Goal: Check status: Check status

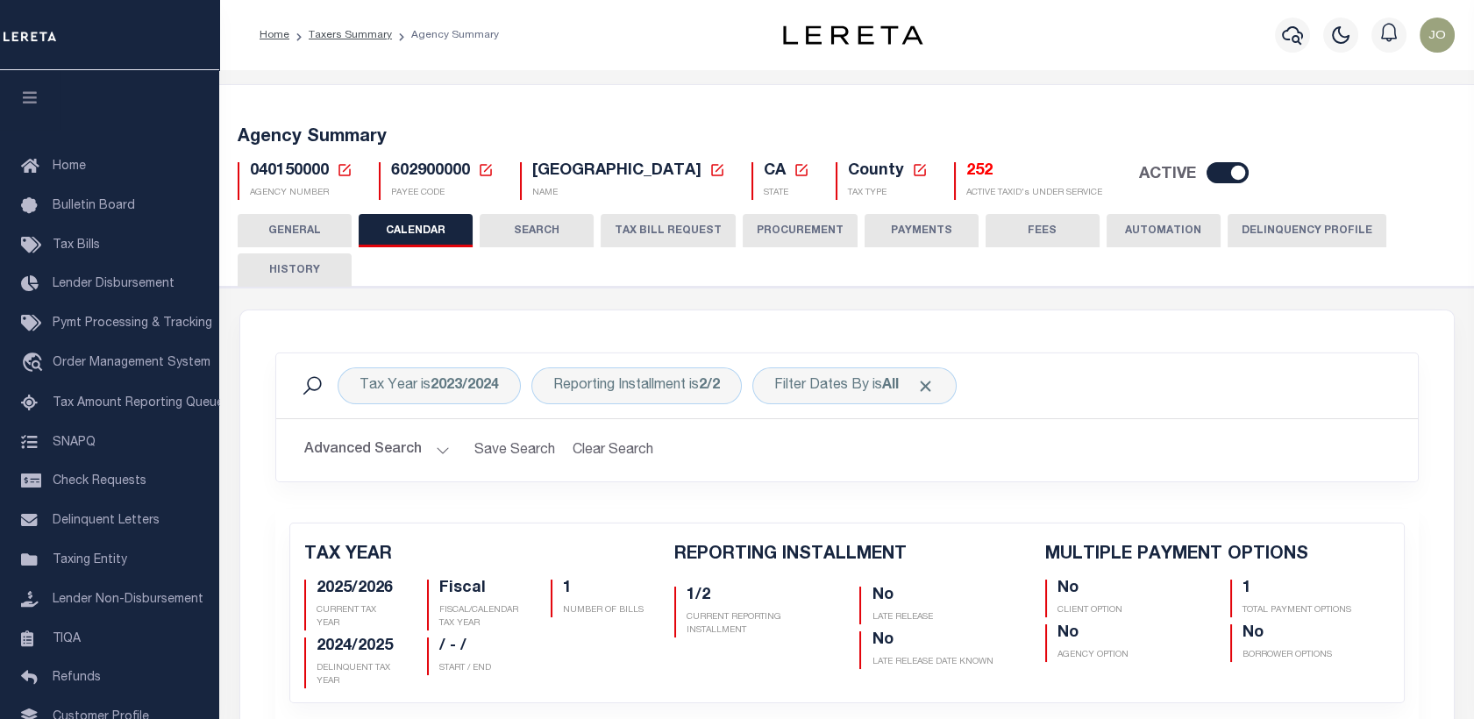
click at [341, 173] on icon at bounding box center [345, 170] width 16 height 16
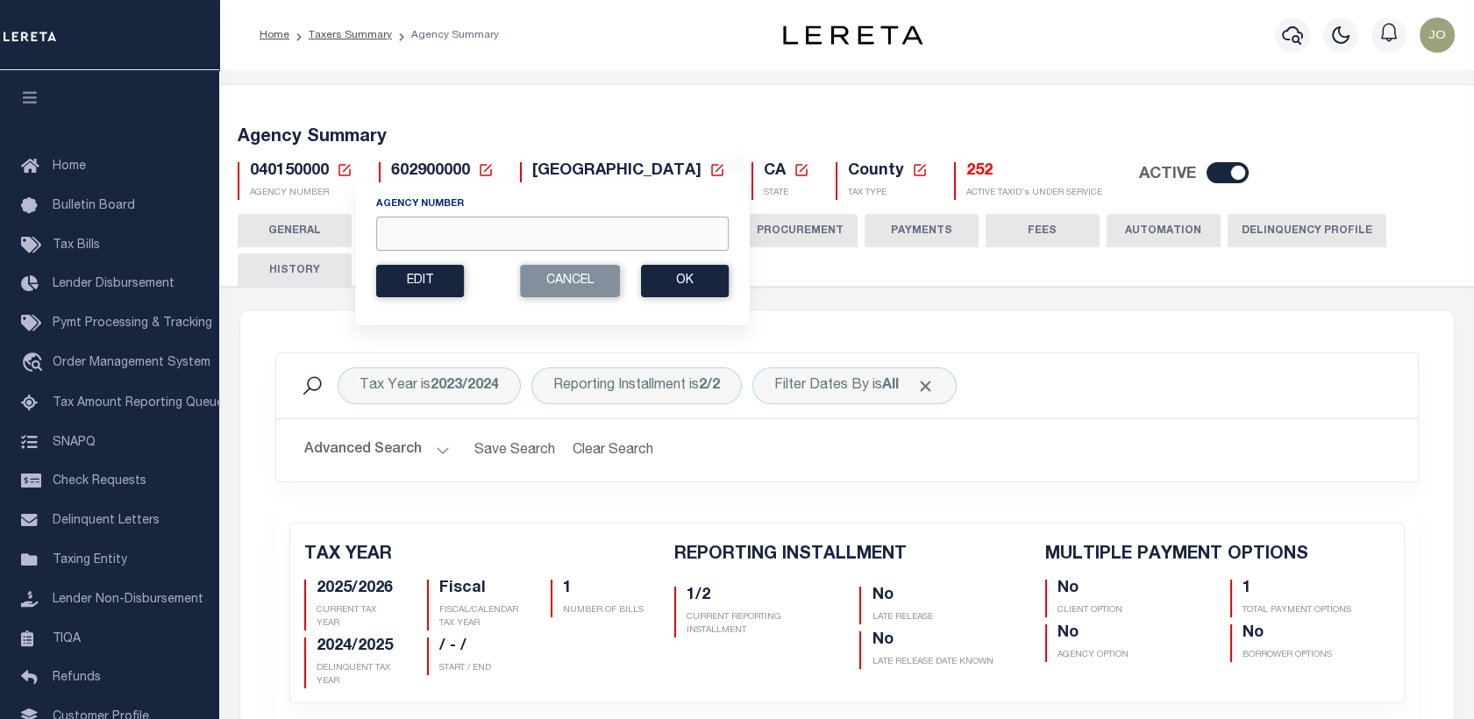
click at [488, 226] on input "Agency Number" at bounding box center [552, 234] width 352 height 34
paste input "030580000"
type input "030580000"
click at [656, 284] on button "Ok" at bounding box center [685, 281] width 88 height 32
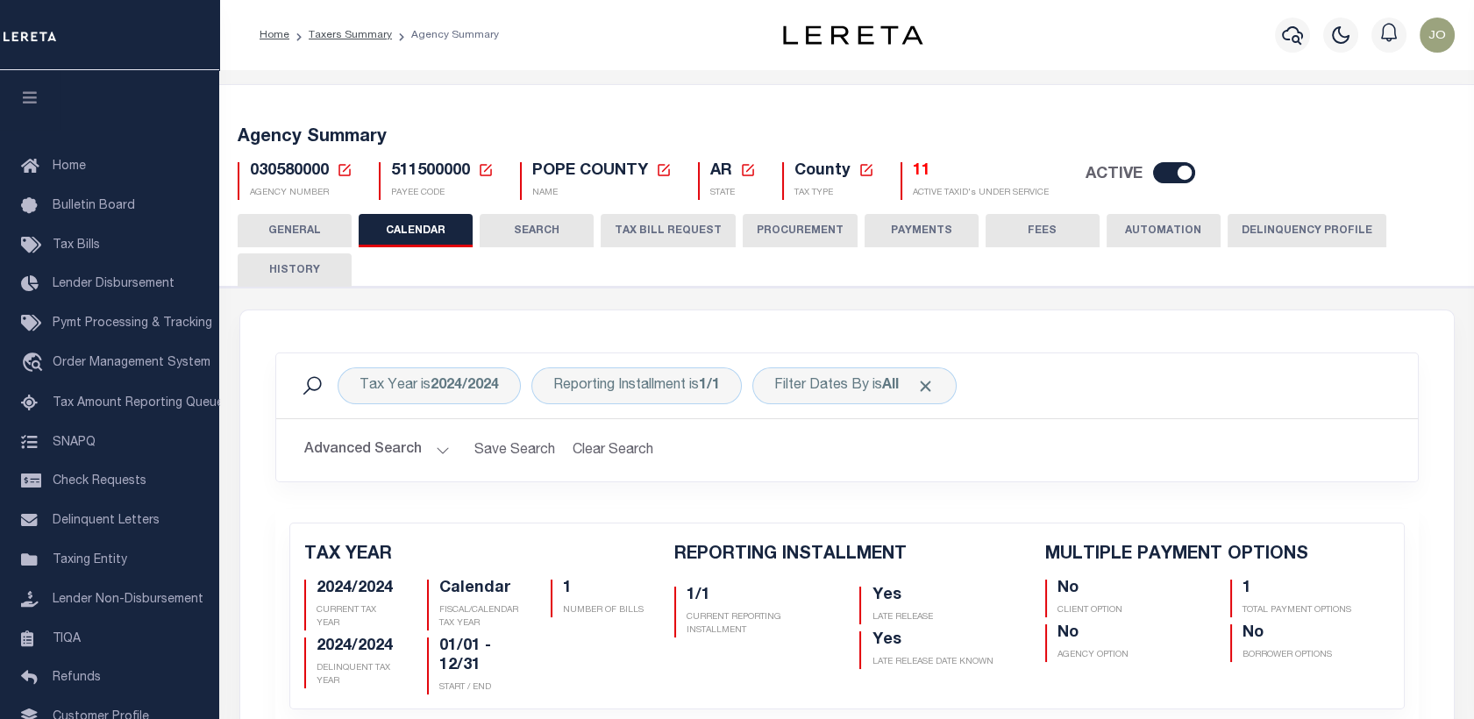
checkbox input "false"
type input "1"
click at [340, 167] on icon at bounding box center [345, 170] width 16 height 16
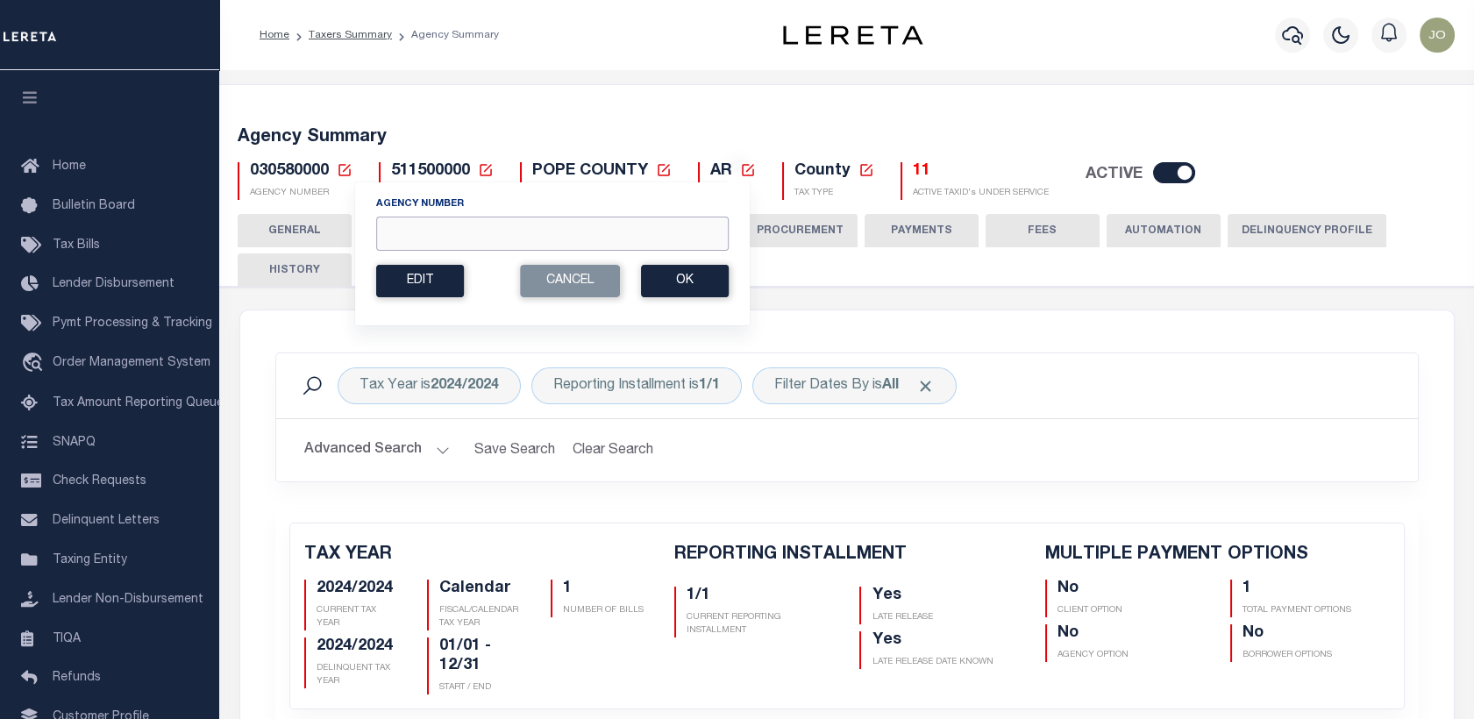
click at [492, 234] on input "Agency Number" at bounding box center [552, 234] width 352 height 34
paste input "340160000"
type input "340160000"
click at [714, 280] on button "Ok" at bounding box center [685, 281] width 88 height 32
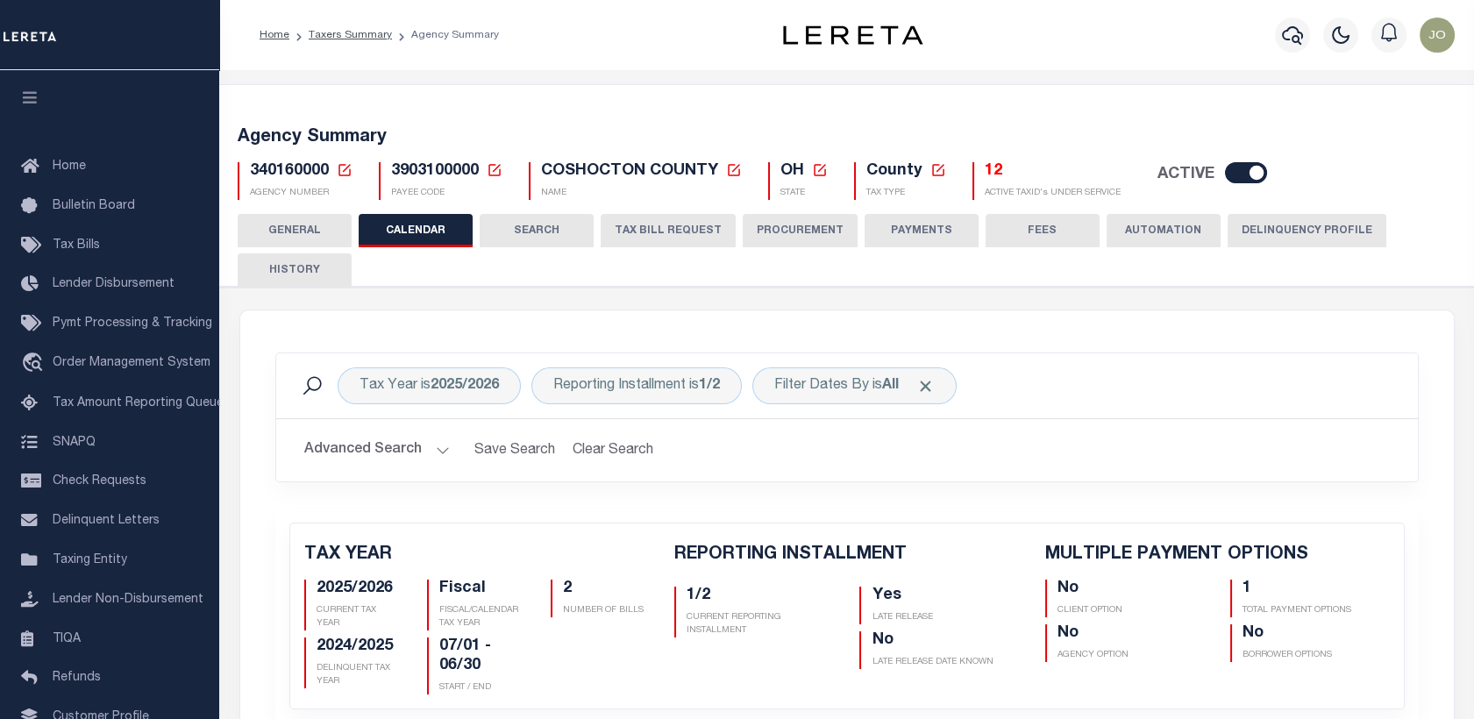
checkbox input "false"
type input "1"
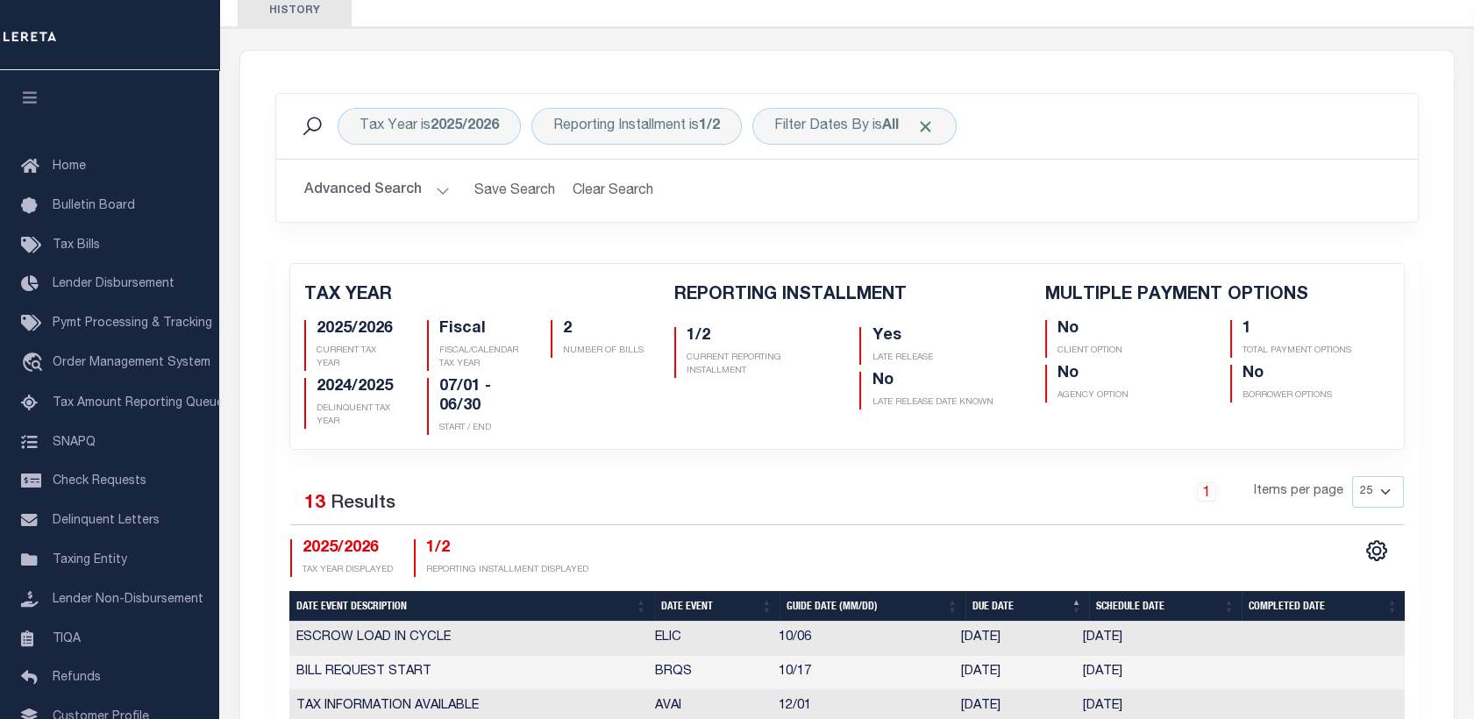
scroll to position [245, 0]
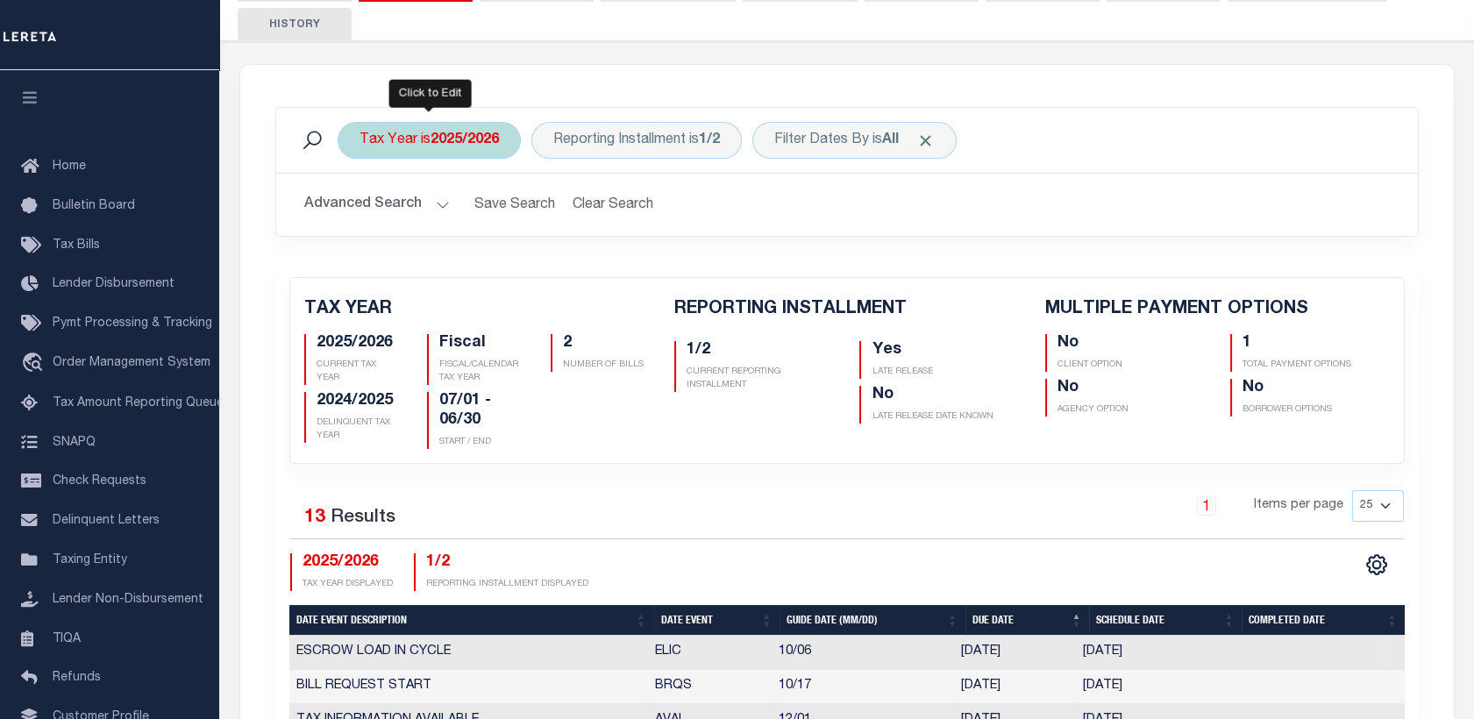
click at [472, 133] on b "2025/2026" at bounding box center [464, 140] width 68 height 14
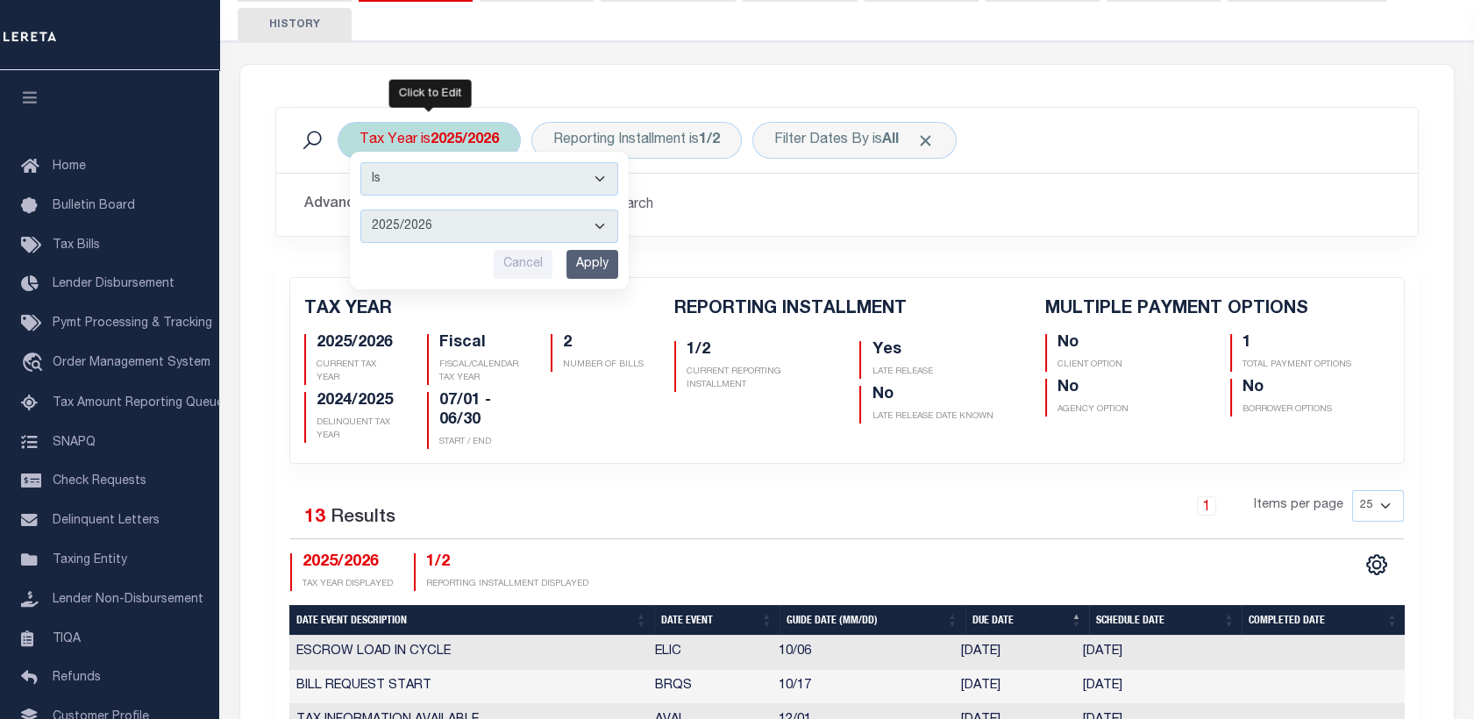
click at [442, 224] on select "2025/2026 2024/2025 2023/2024 2022/2023 2021/2022 2020/2021 2019/2020 2018/2019…" at bounding box center [489, 226] width 258 height 33
select select "2024/2025"
click at [360, 210] on select "2025/2026 2024/2025 2023/2024 2022/2023 2021/2022 2020/2021 2019/2020 2018/2019…" at bounding box center [489, 226] width 258 height 33
click at [568, 259] on input "Apply" at bounding box center [592, 264] width 52 height 29
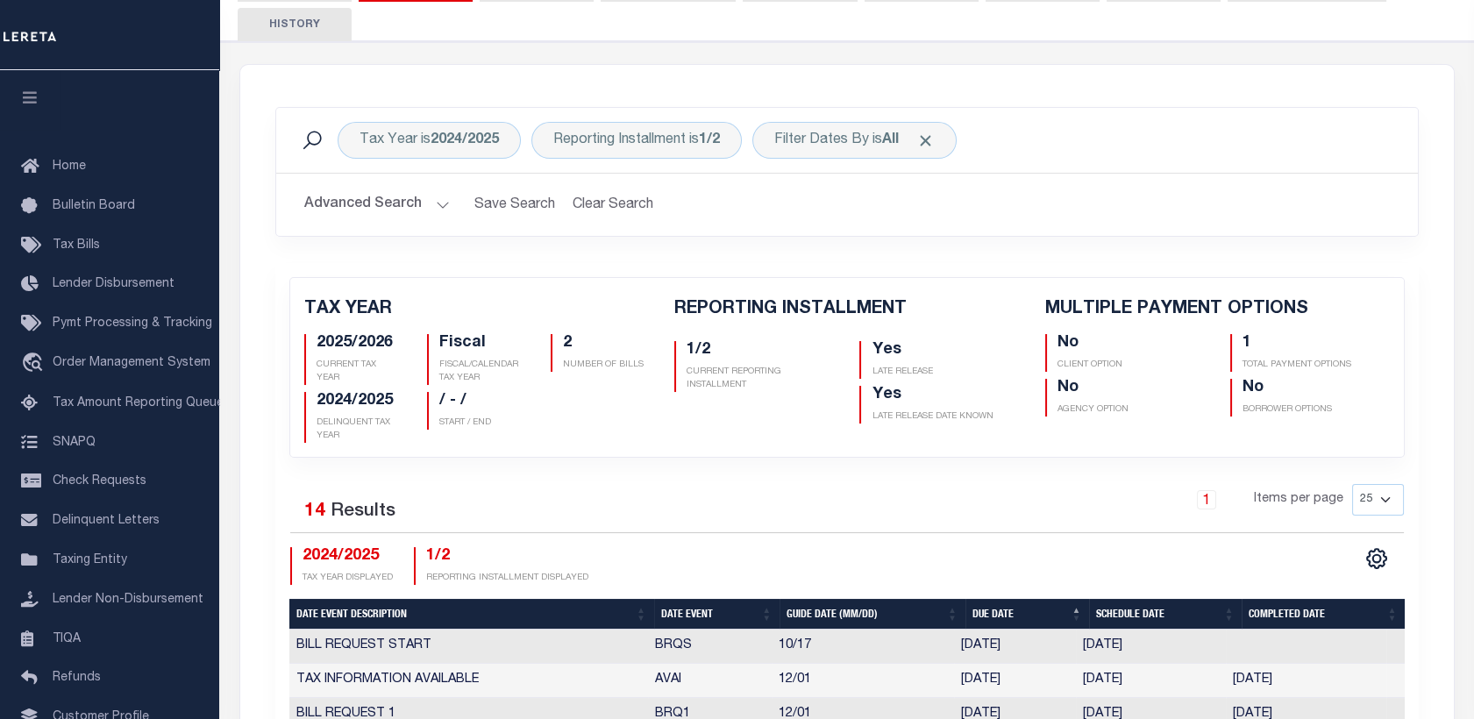
scroll to position [218, 0]
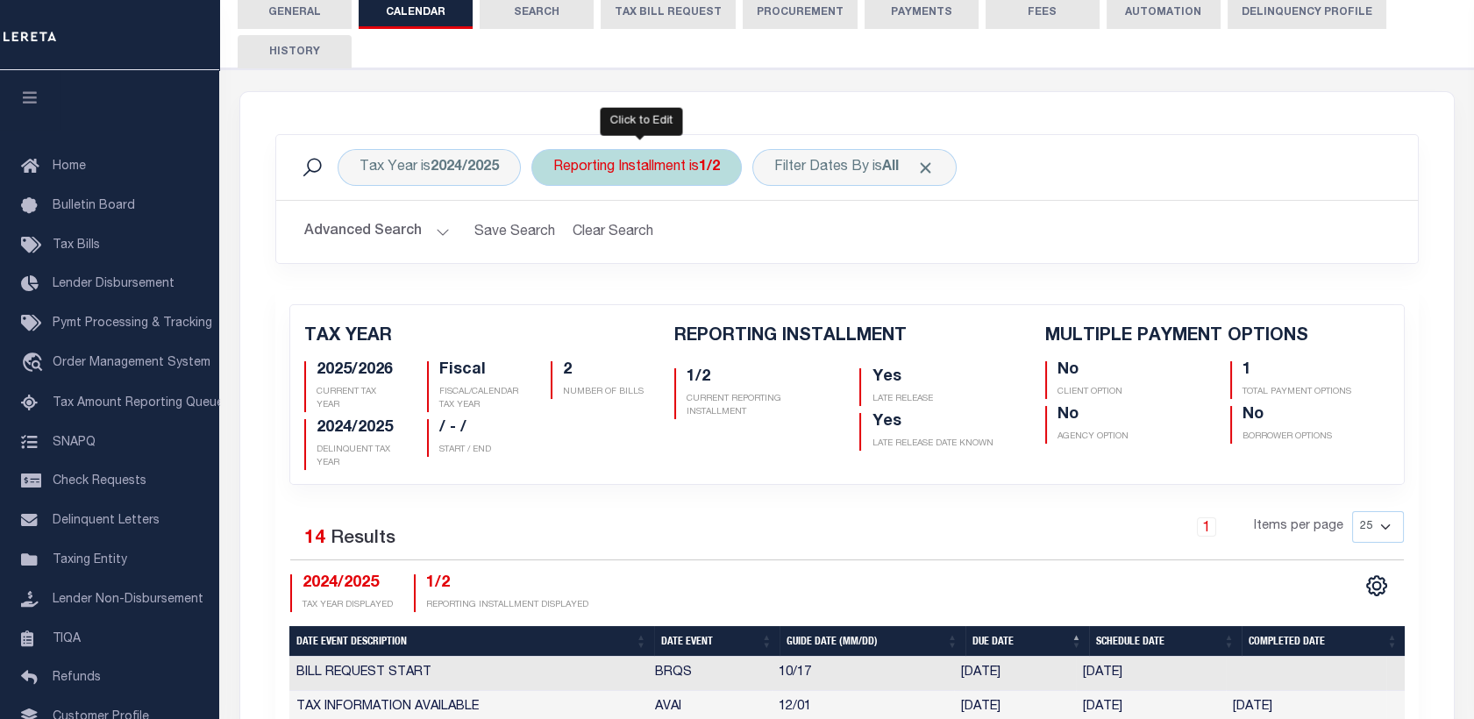
click at [669, 166] on div "Reporting Installment is 1/2" at bounding box center [636, 167] width 210 height 37
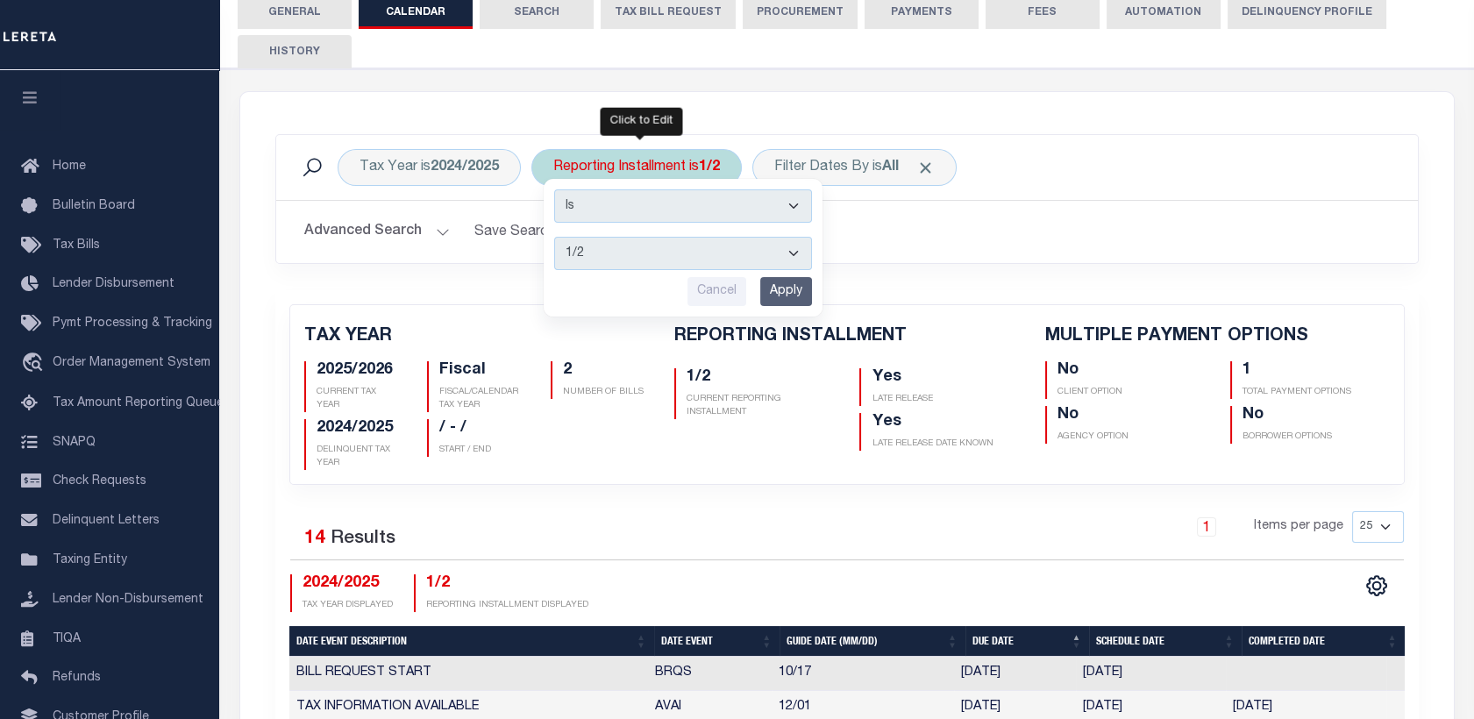
click at [660, 250] on select "1/2 2/2" at bounding box center [683, 253] width 258 height 33
select select "2/2"
click at [554, 237] on select "1/2 2/2" at bounding box center [683, 253] width 258 height 33
click at [771, 291] on input "Apply" at bounding box center [786, 291] width 52 height 29
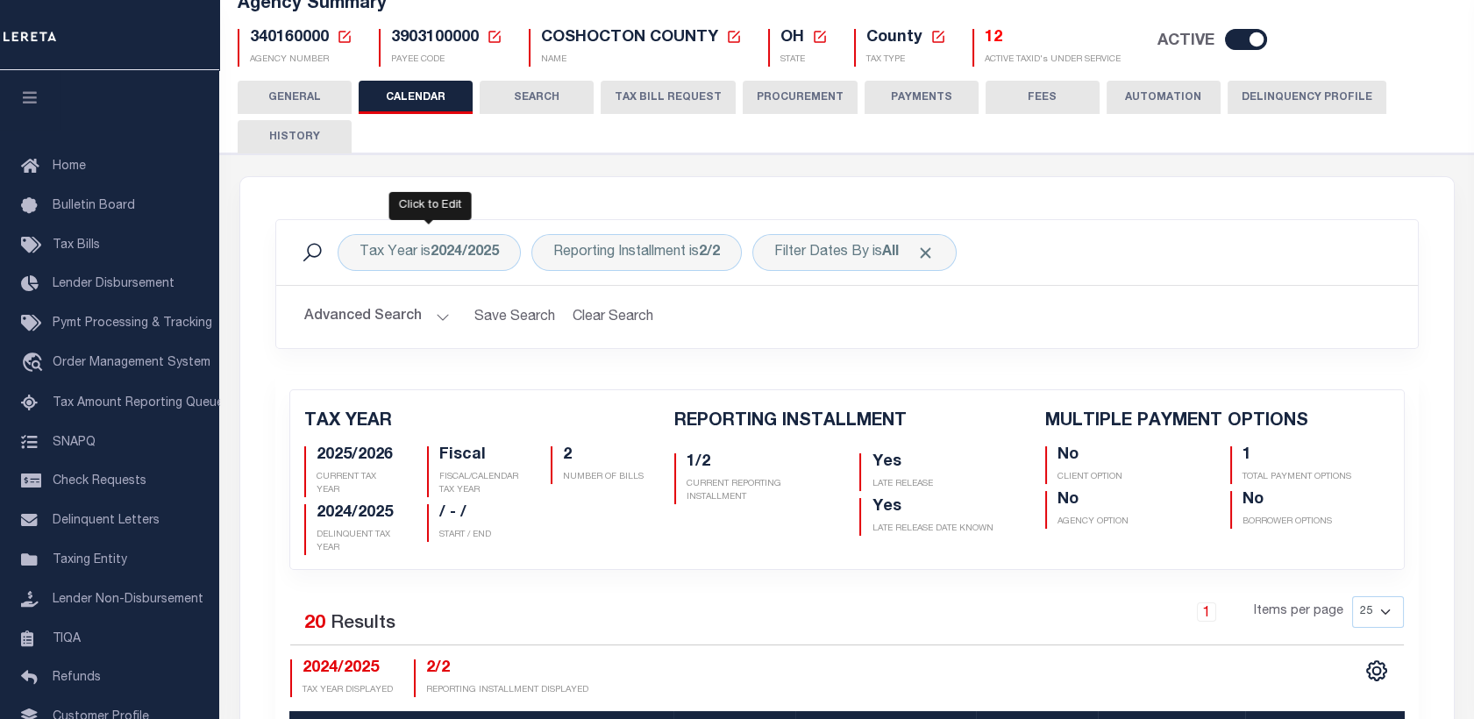
scroll to position [116, 0]
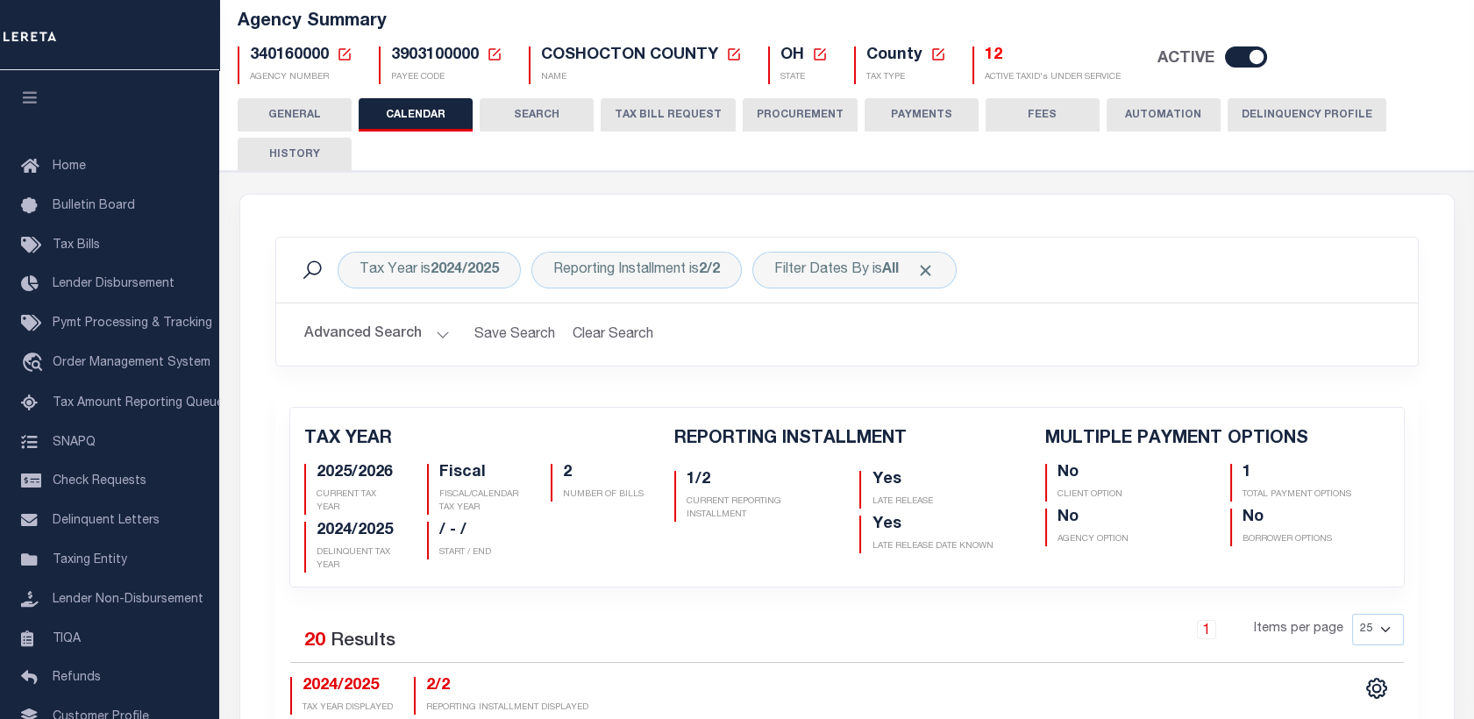
click at [344, 53] on icon at bounding box center [345, 54] width 16 height 16
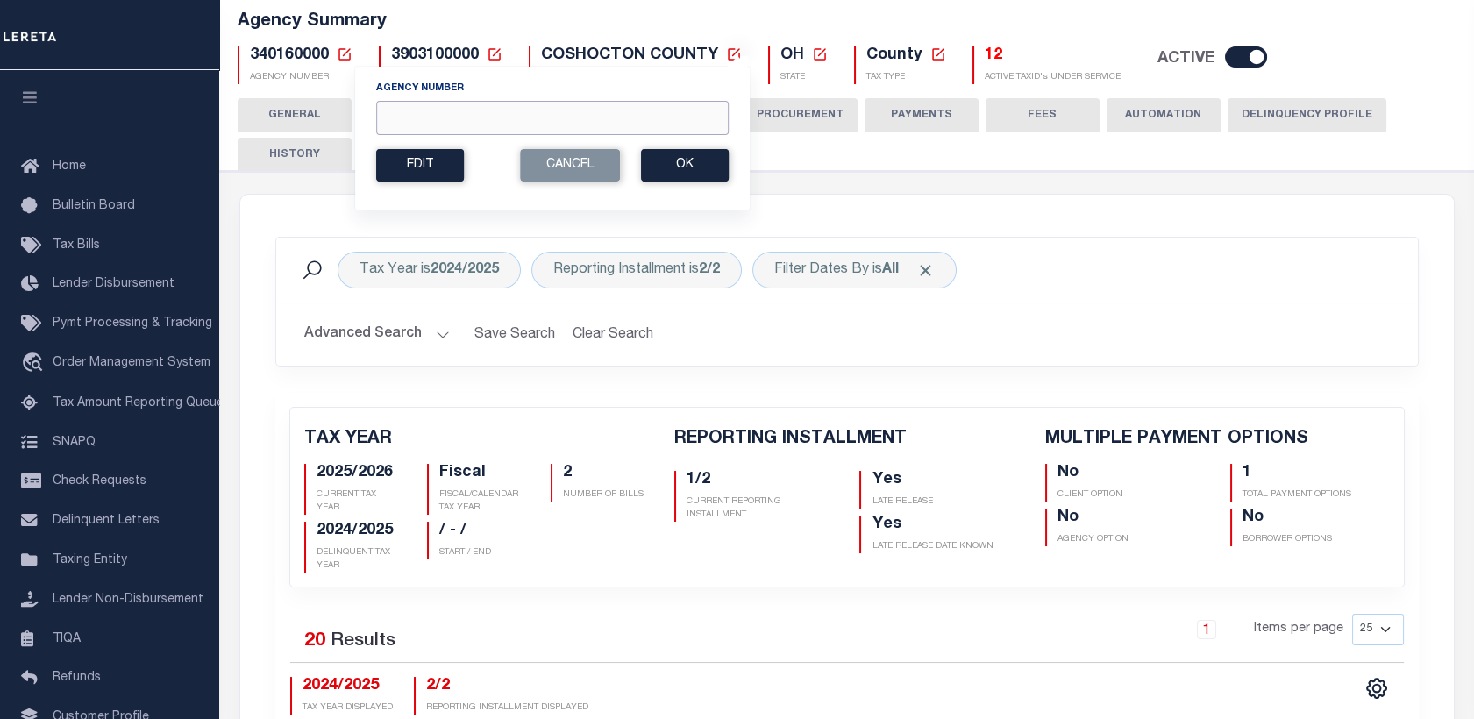
click at [513, 109] on input "Agency Number" at bounding box center [552, 118] width 352 height 34
paste input "050150000"
type input "050150000"
click at [665, 174] on button "Ok" at bounding box center [685, 165] width 88 height 32
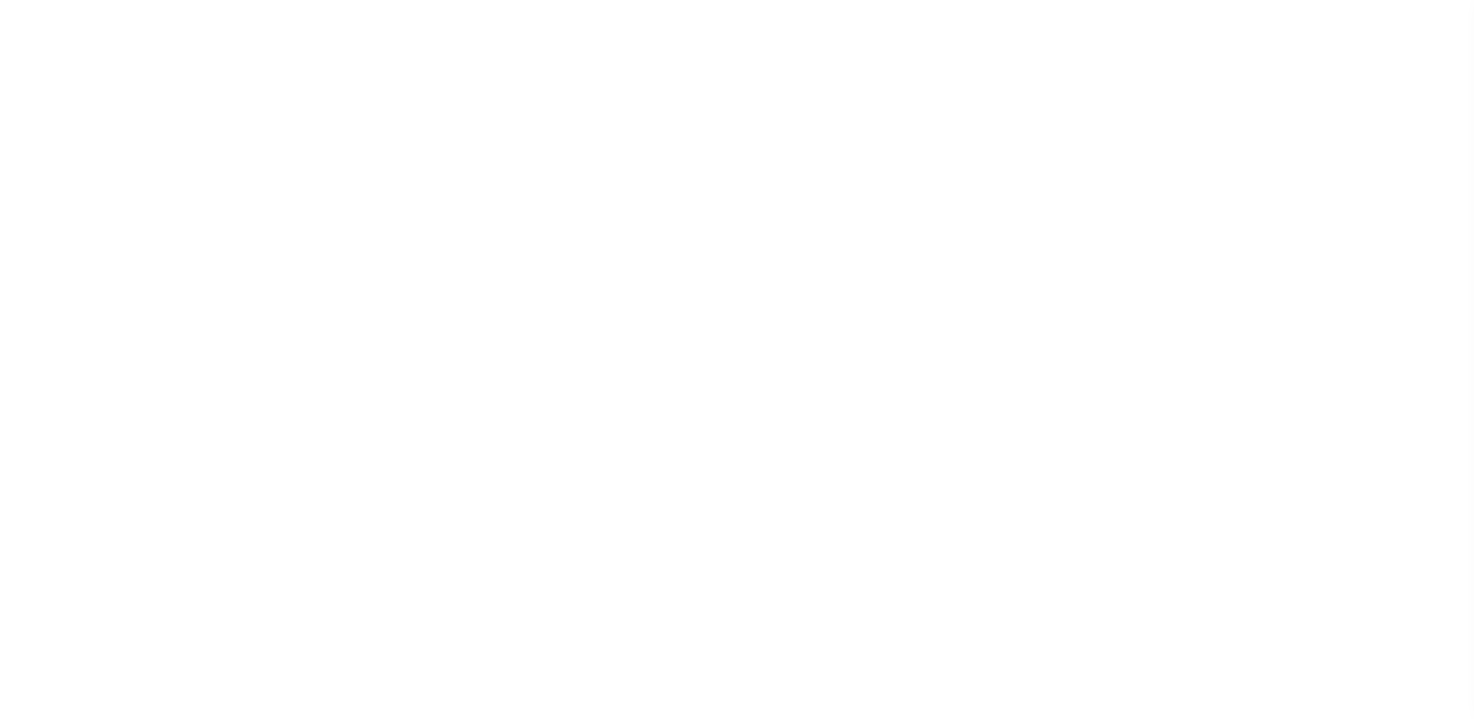
checkbox input "false"
type input "2"
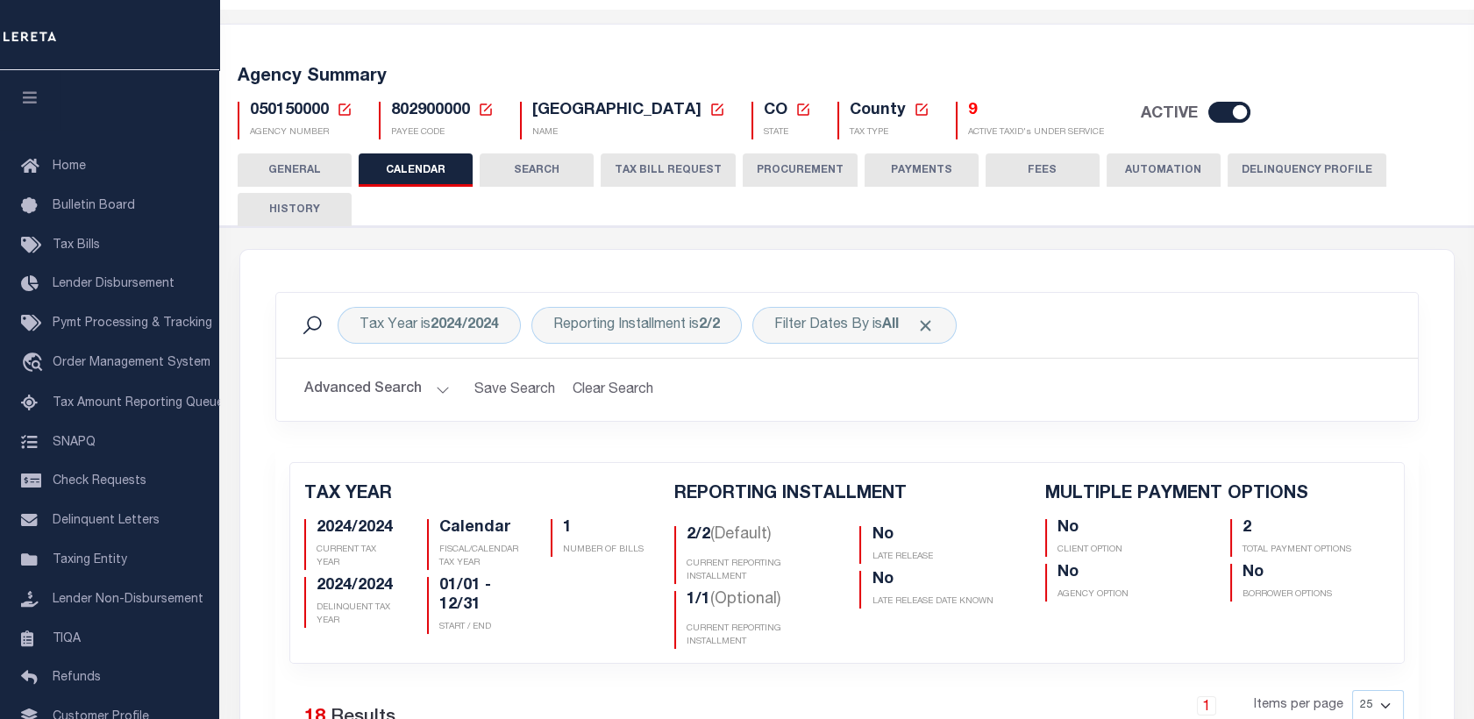
scroll to position [78, 0]
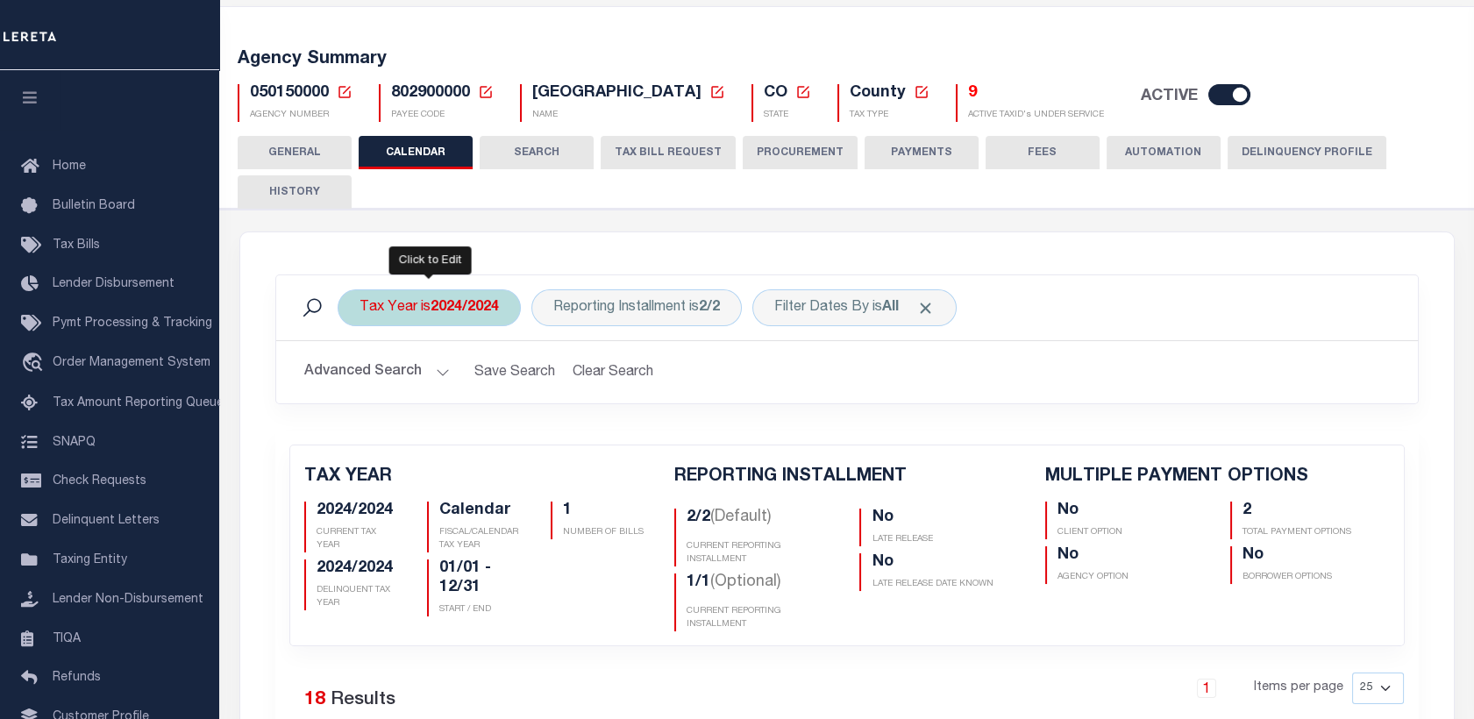
click at [480, 313] on b "2024/2024" at bounding box center [464, 308] width 68 height 14
select select "2024/2024"
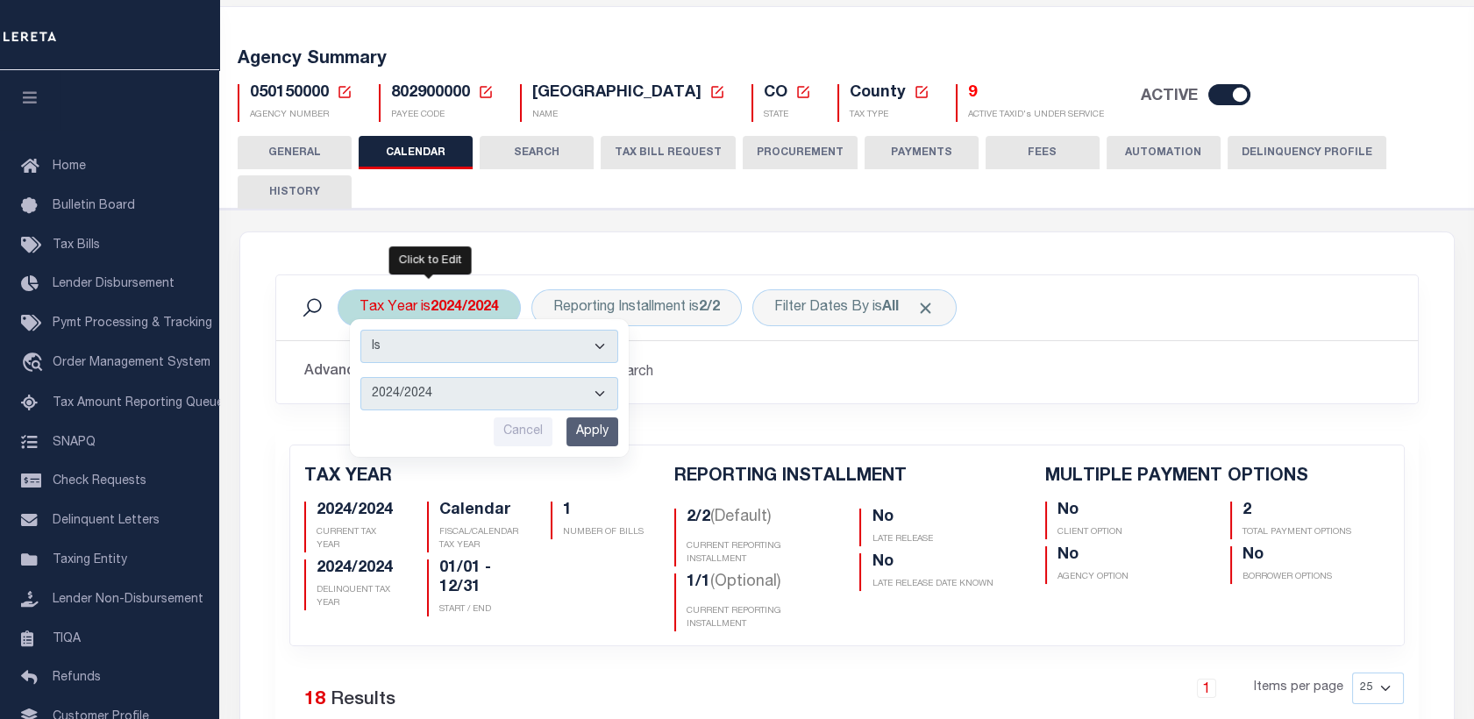
click at [442, 387] on select "2025/2025 2024/2024 2023/2023 2022/2022 2021/2021 2020/2020 2019/2019 2018/2018…" at bounding box center [489, 393] width 258 height 33
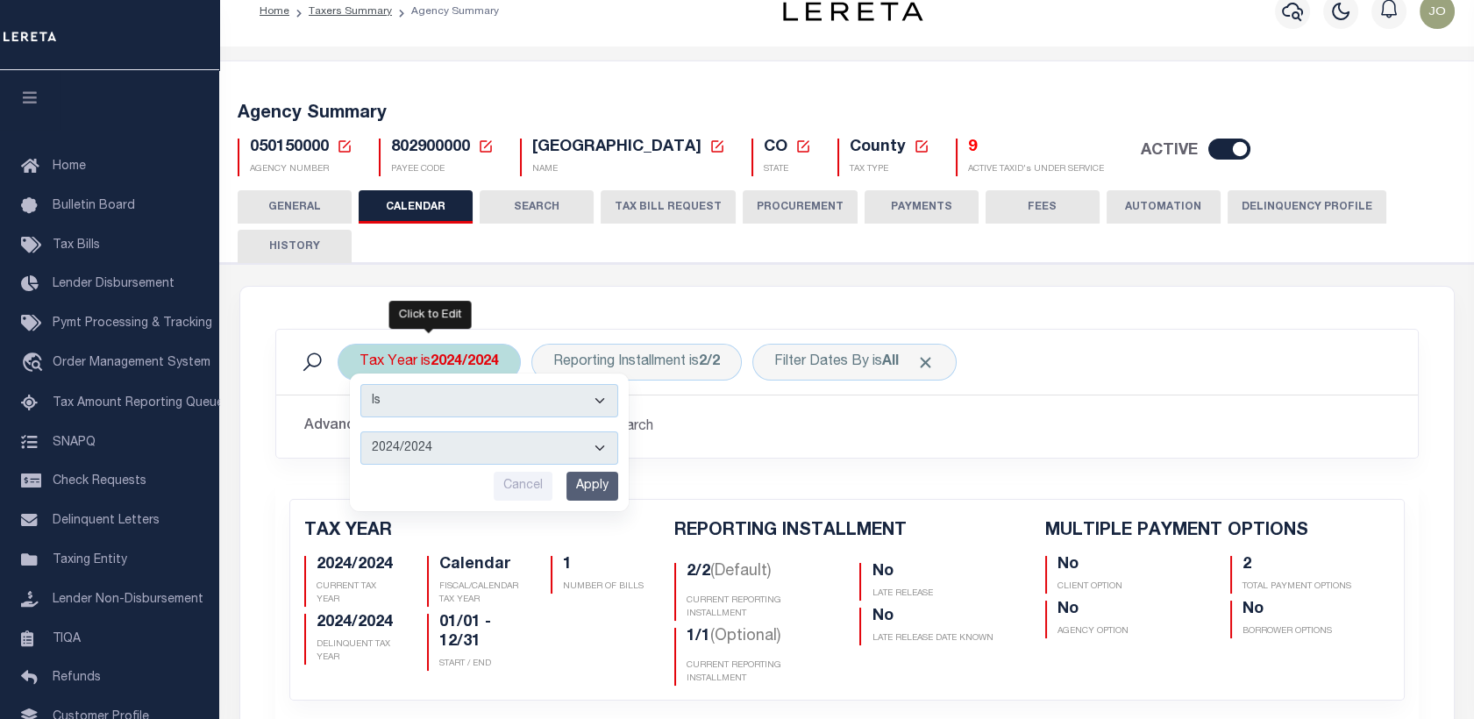
scroll to position [23, 0]
click at [734, 462] on div "Tax Year is 2024/2024 Is Contains 2025/2025 2024/2024 2023/2023 2022/2022 2021/…" at bounding box center [846, 408] width 1169 height 156
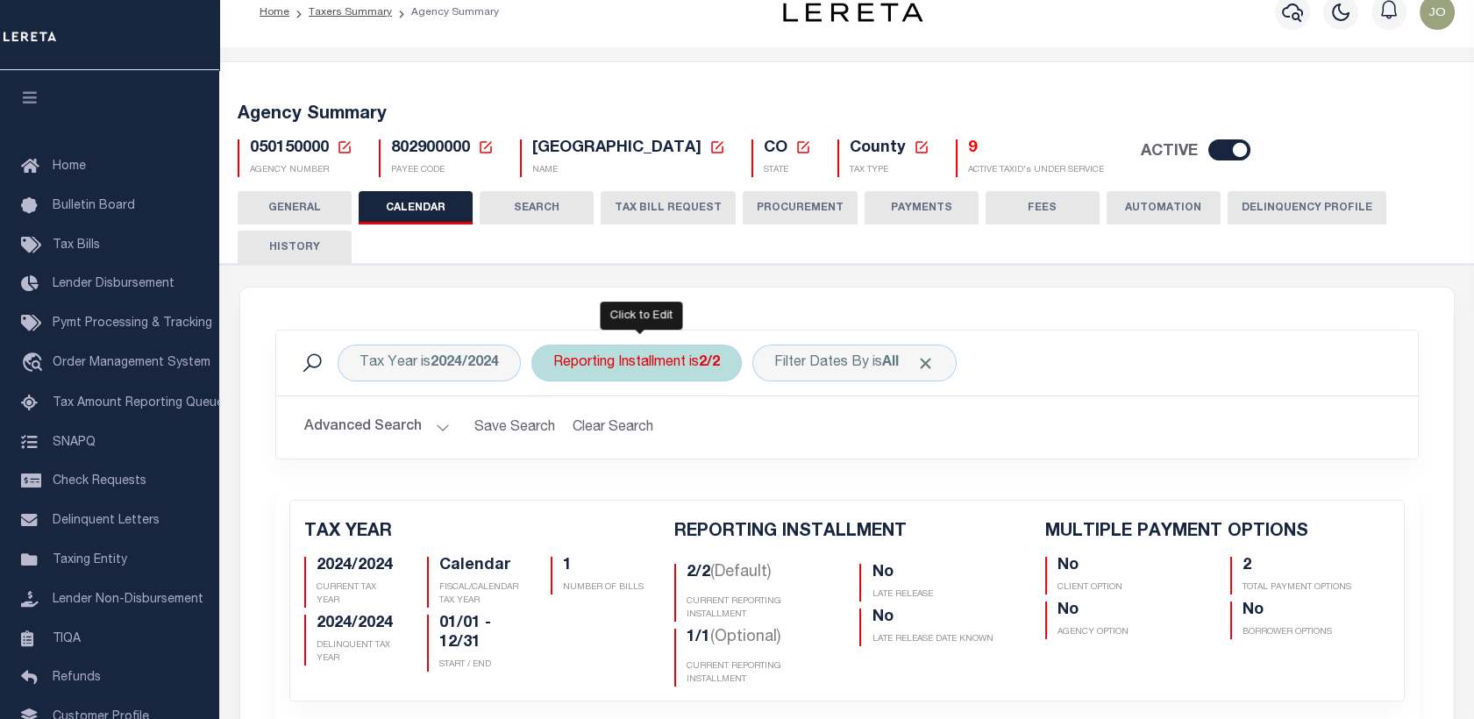
click at [672, 373] on div "Reporting Installment is 2/2" at bounding box center [636, 363] width 210 height 37
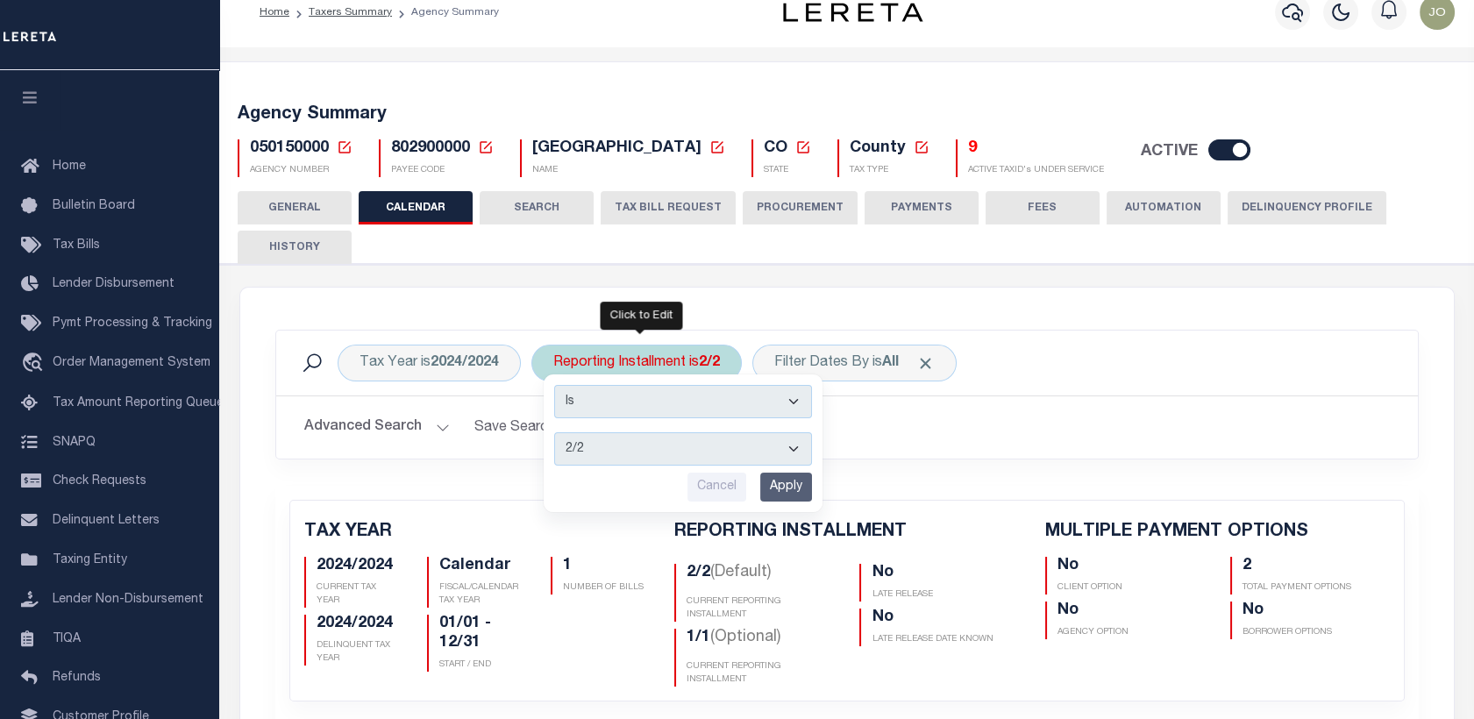
click at [616, 451] on select "1/2 2/2 1/1" at bounding box center [683, 448] width 258 height 33
select select "1/2"
click at [554, 432] on select "1/2 2/2 1/1" at bounding box center [683, 448] width 258 height 33
click at [801, 486] on input "Apply" at bounding box center [786, 487] width 52 height 29
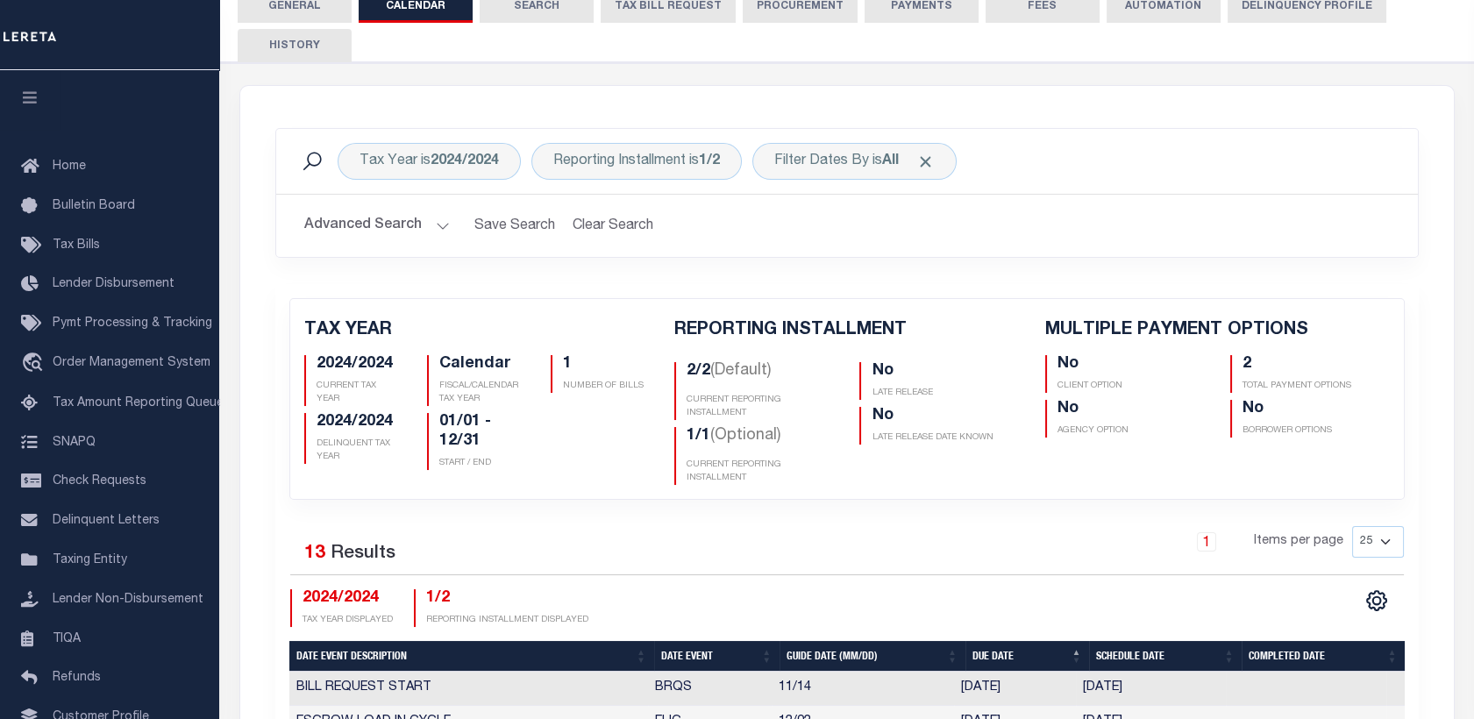
scroll to position [223, 0]
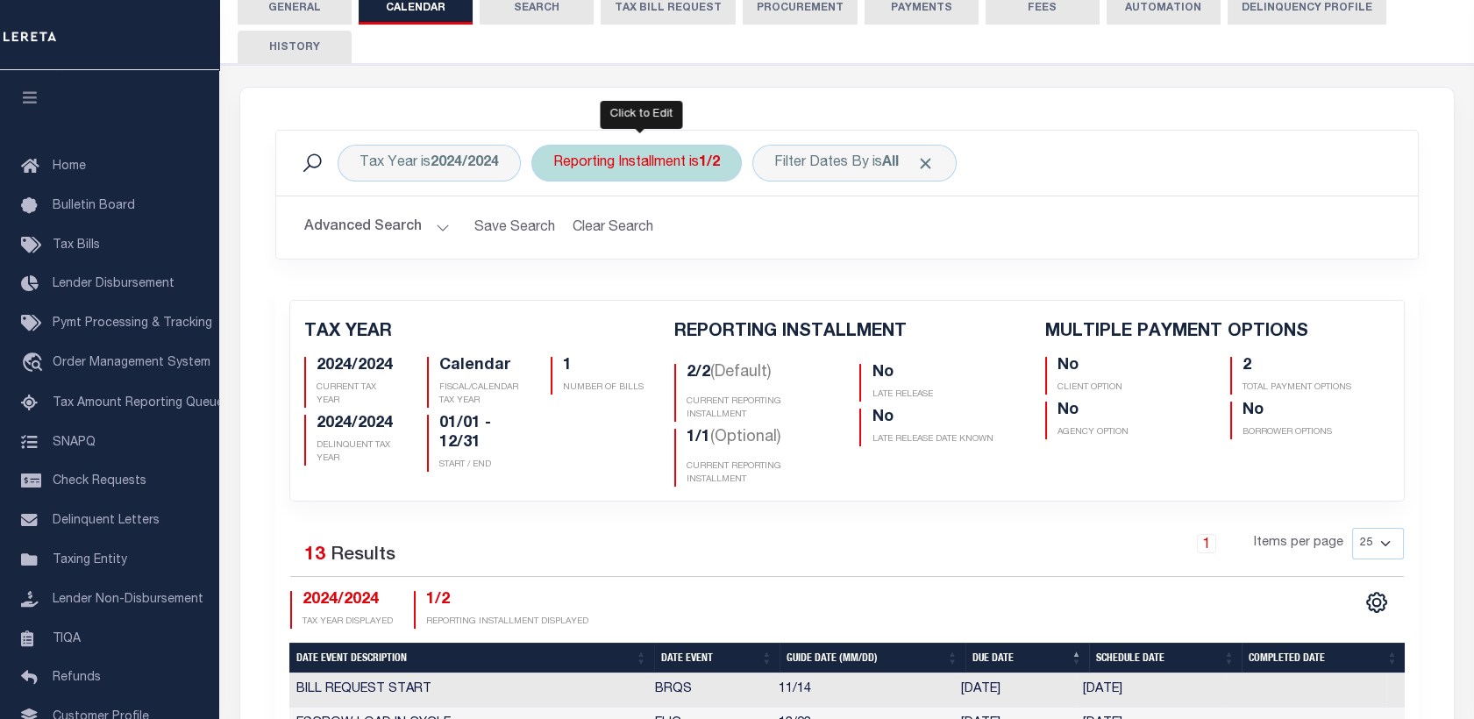
click at [666, 167] on div "Reporting Installment is 1/2" at bounding box center [636, 163] width 210 height 37
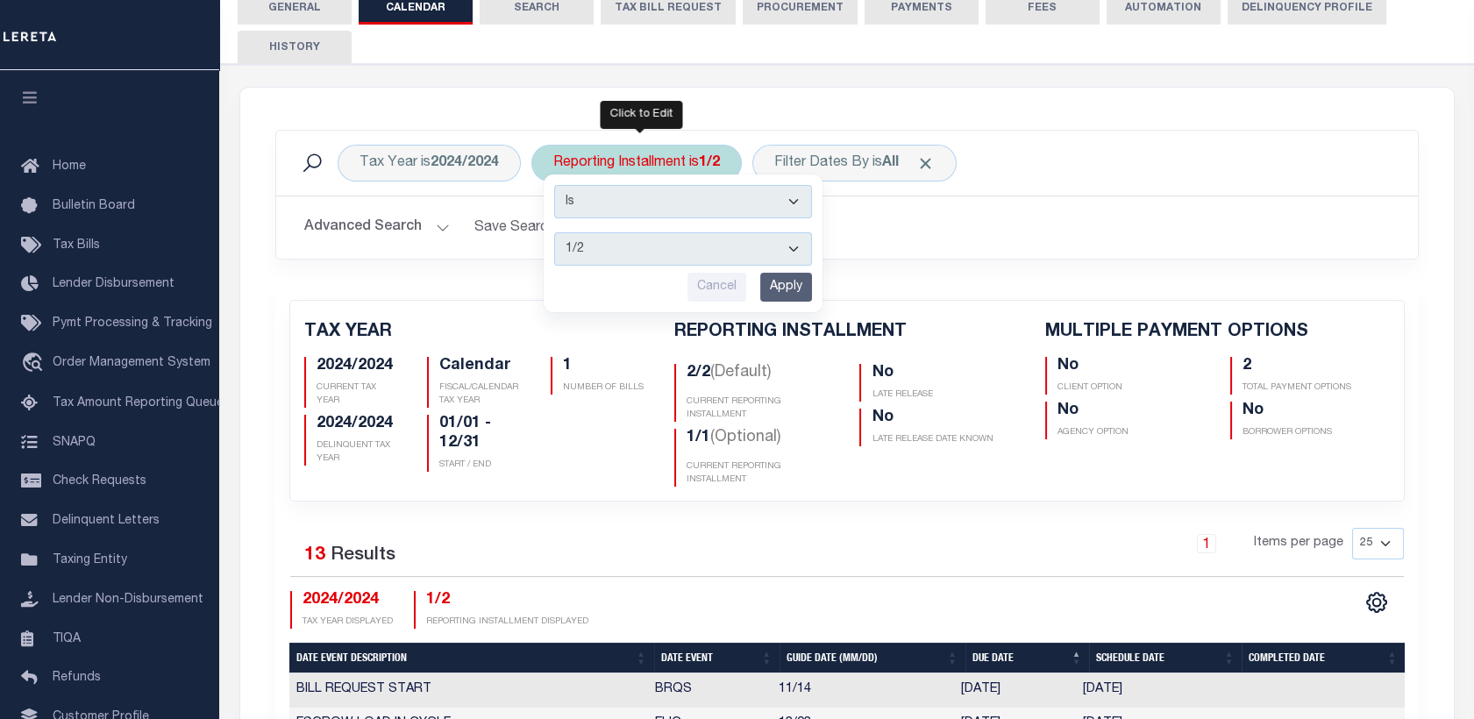
click at [647, 241] on select "1/2 2/2 1/1" at bounding box center [683, 248] width 258 height 33
select select "2/2"
click at [554, 232] on select "1/2 2/2 1/1" at bounding box center [683, 248] width 258 height 33
click at [785, 282] on input "Apply" at bounding box center [786, 287] width 52 height 29
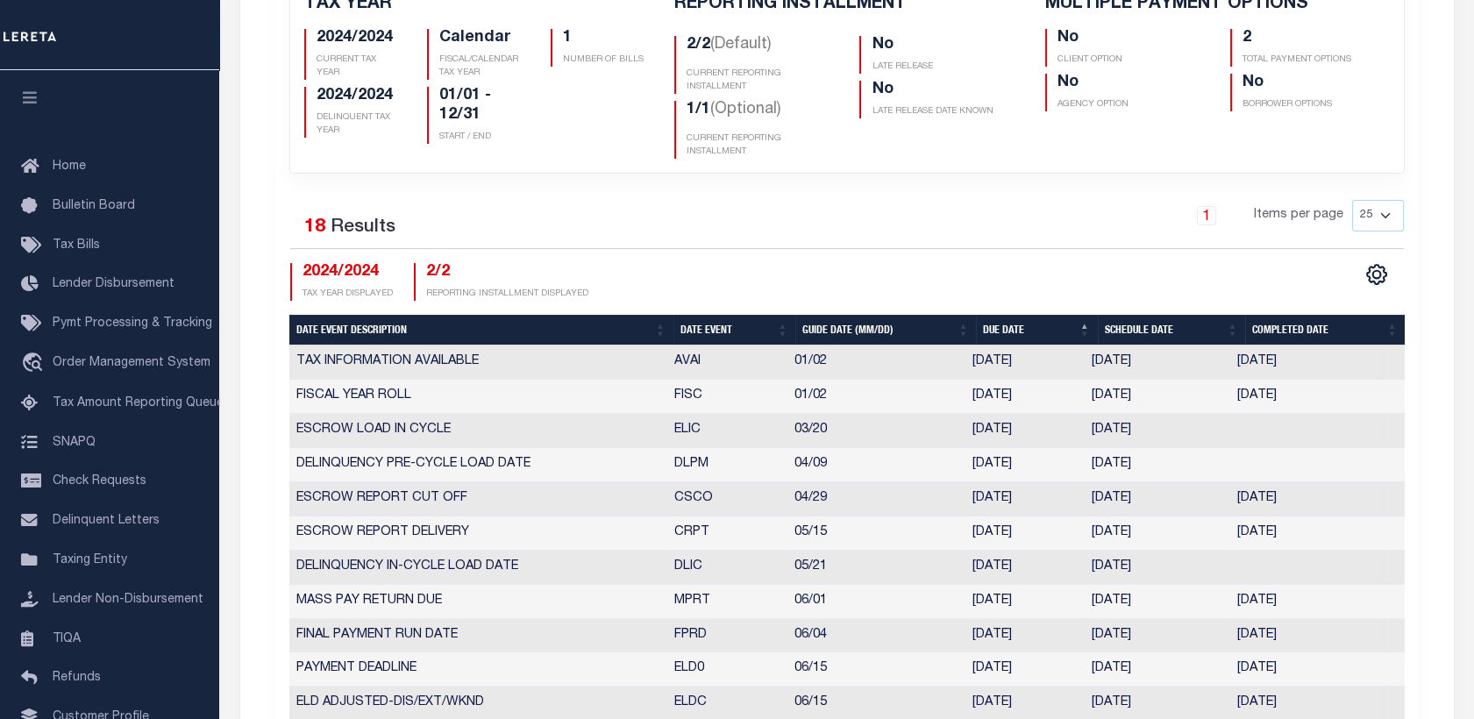
scroll to position [0, 0]
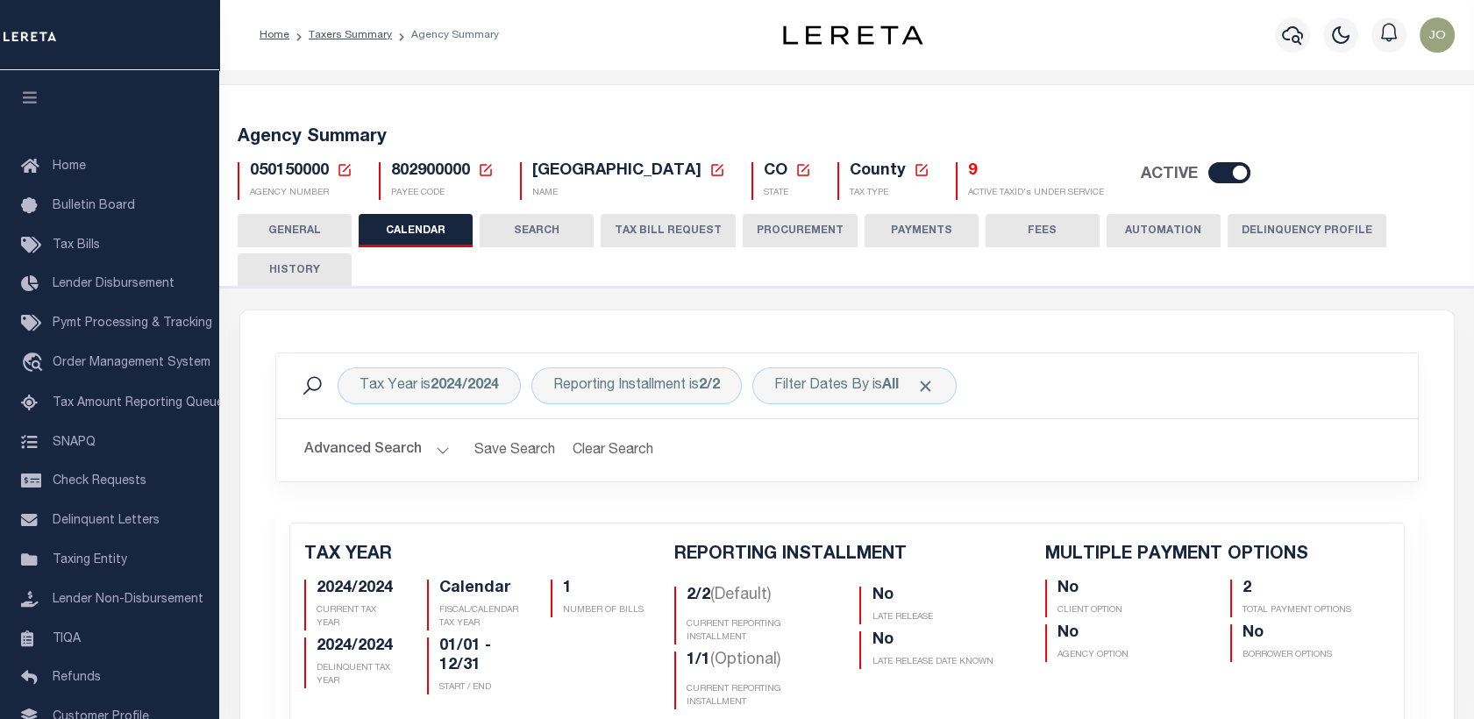
click at [342, 166] on icon at bounding box center [345, 170] width 16 height 16
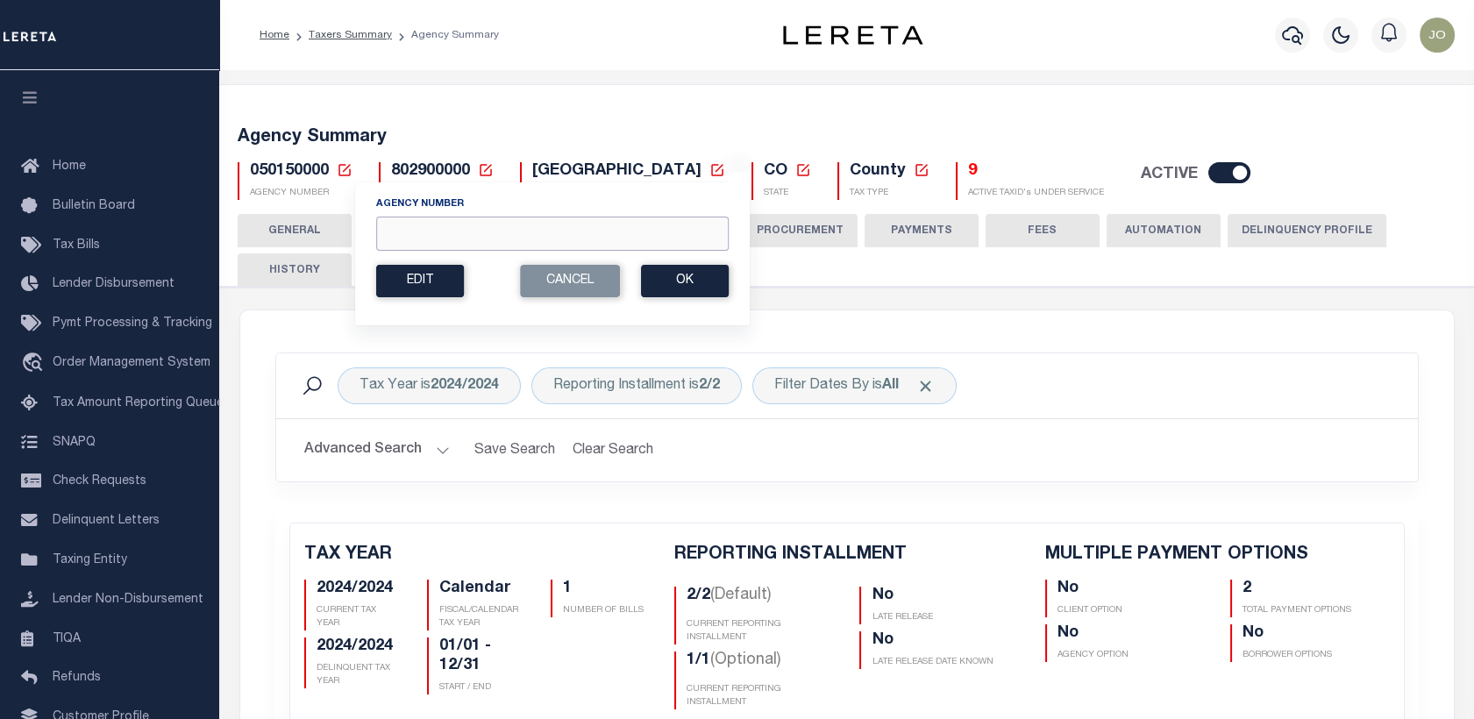
click at [428, 239] on input "Agency Number" at bounding box center [552, 234] width 352 height 34
paste input "040150000"
type input "040150000"
click at [674, 281] on button "Ok" at bounding box center [685, 281] width 88 height 32
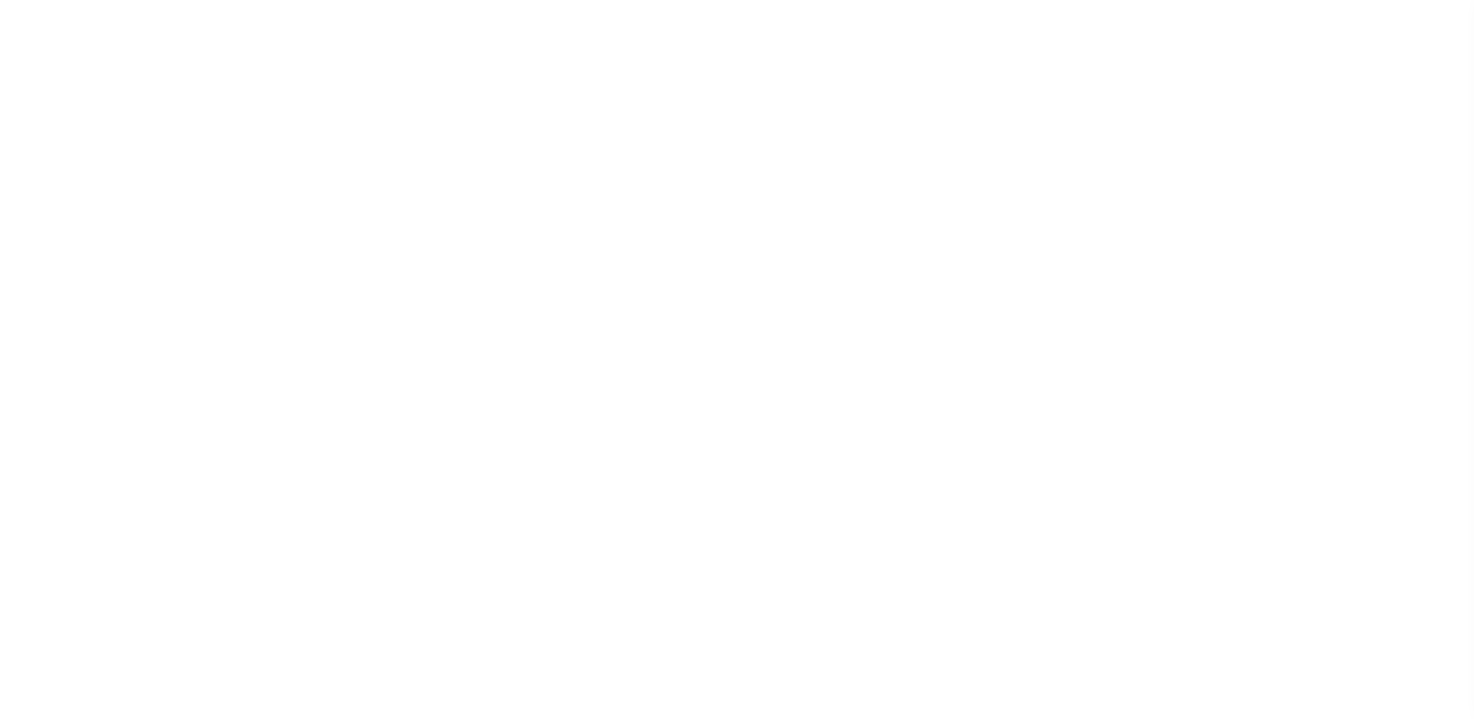
checkbox input "false"
type input "1"
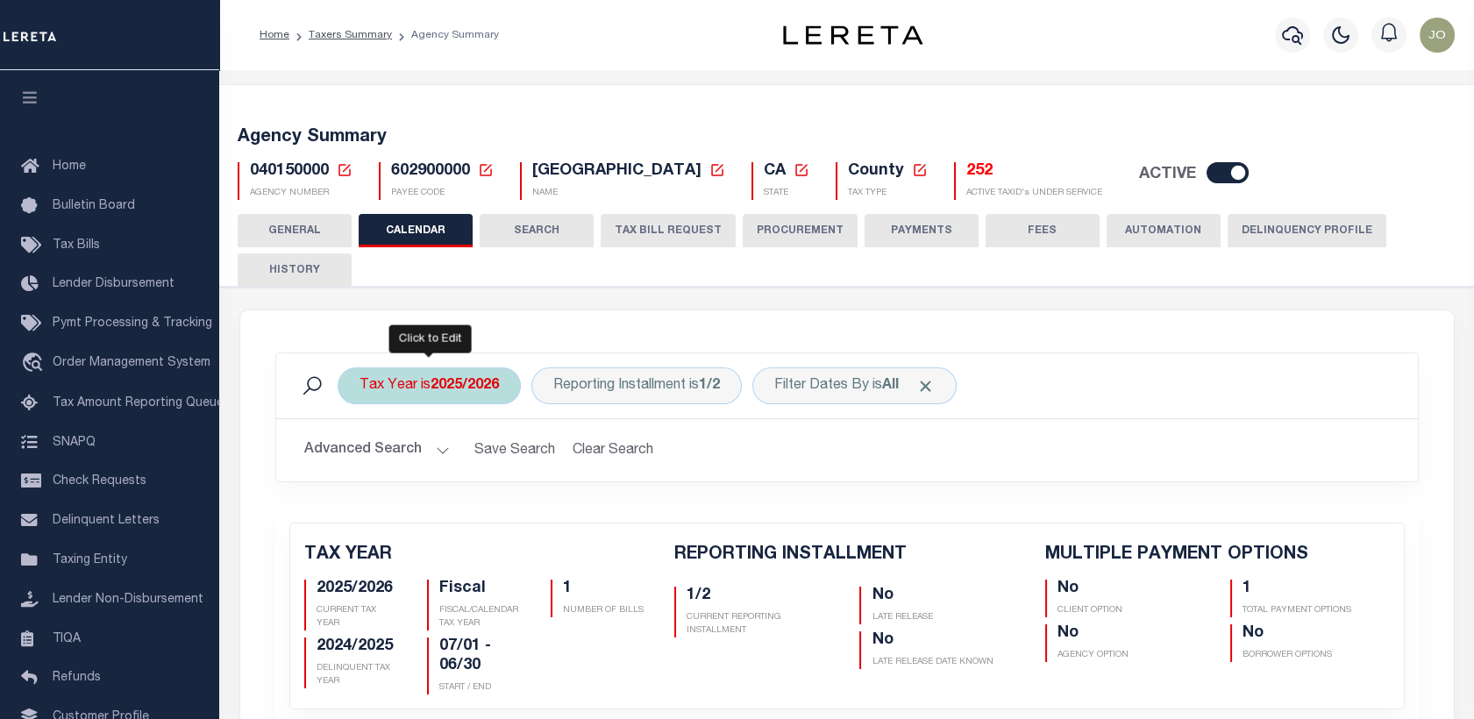
click at [485, 379] on b "2025/2026" at bounding box center [464, 386] width 68 height 14
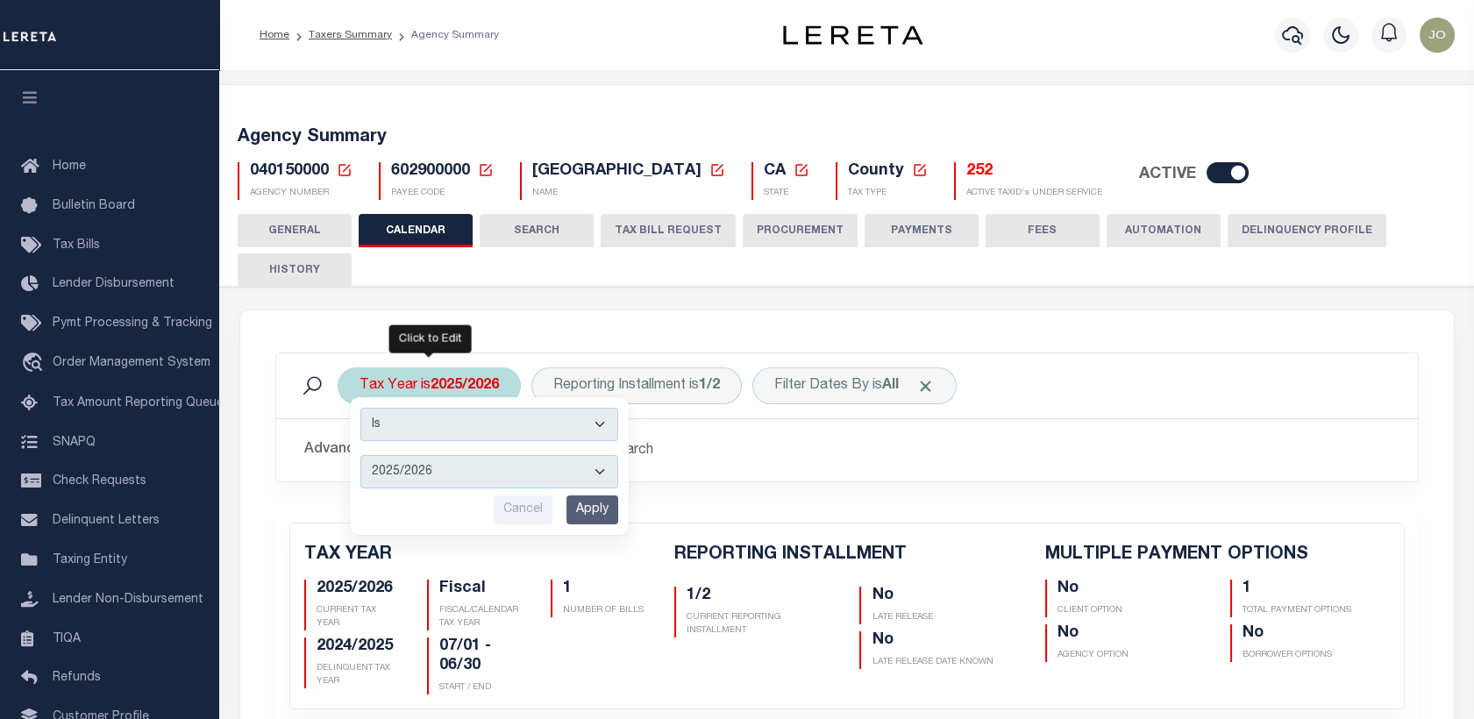
click at [432, 473] on select "2025/2026 2024/2025 2023/2024 2022/2023 2021/2022 2020/2021 2019/2020 2018/2019…" at bounding box center [489, 471] width 258 height 33
select select "2024/2025"
click at [360, 455] on select "2025/2026 2024/2025 2023/2024 2022/2023 2021/2022 2020/2021 2019/2020 2018/2019…" at bounding box center [489, 471] width 258 height 33
click at [592, 508] on input "Apply" at bounding box center [592, 509] width 52 height 29
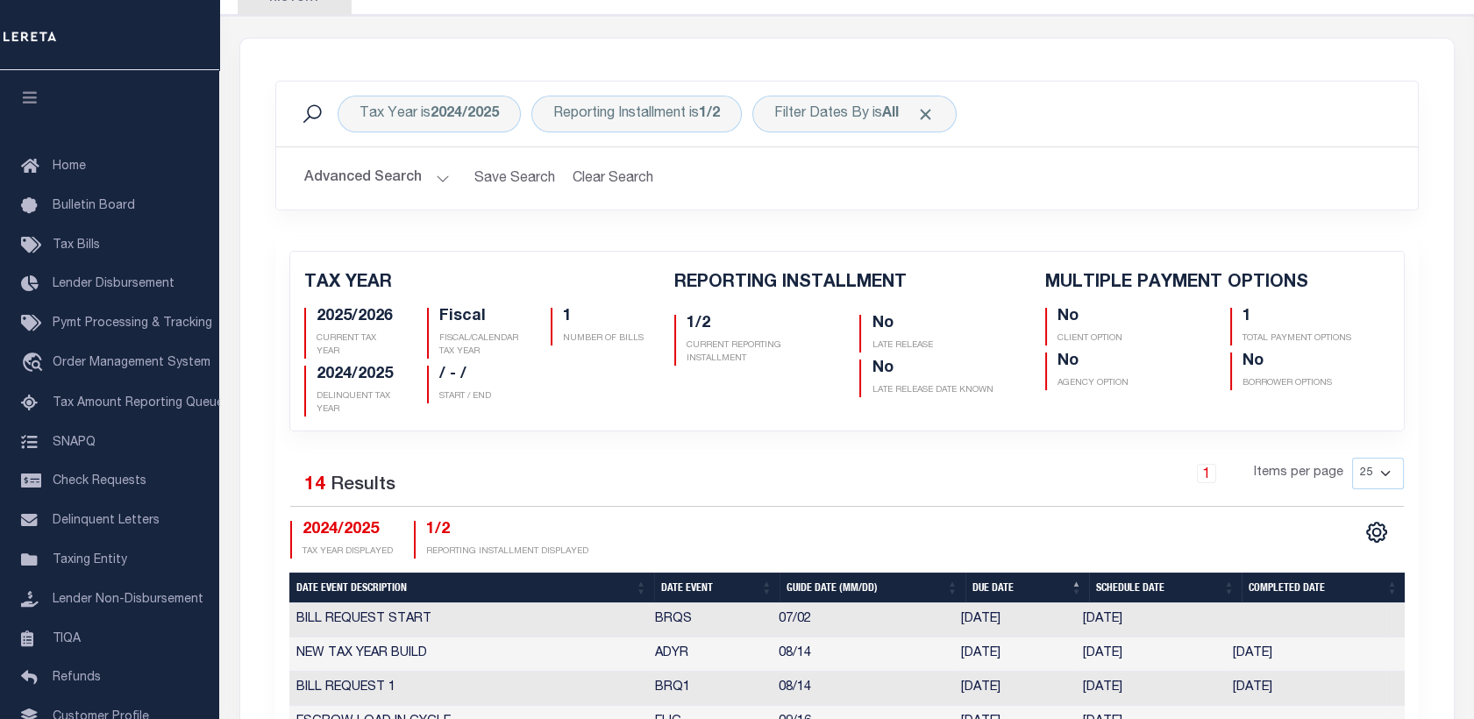
scroll to position [266, 0]
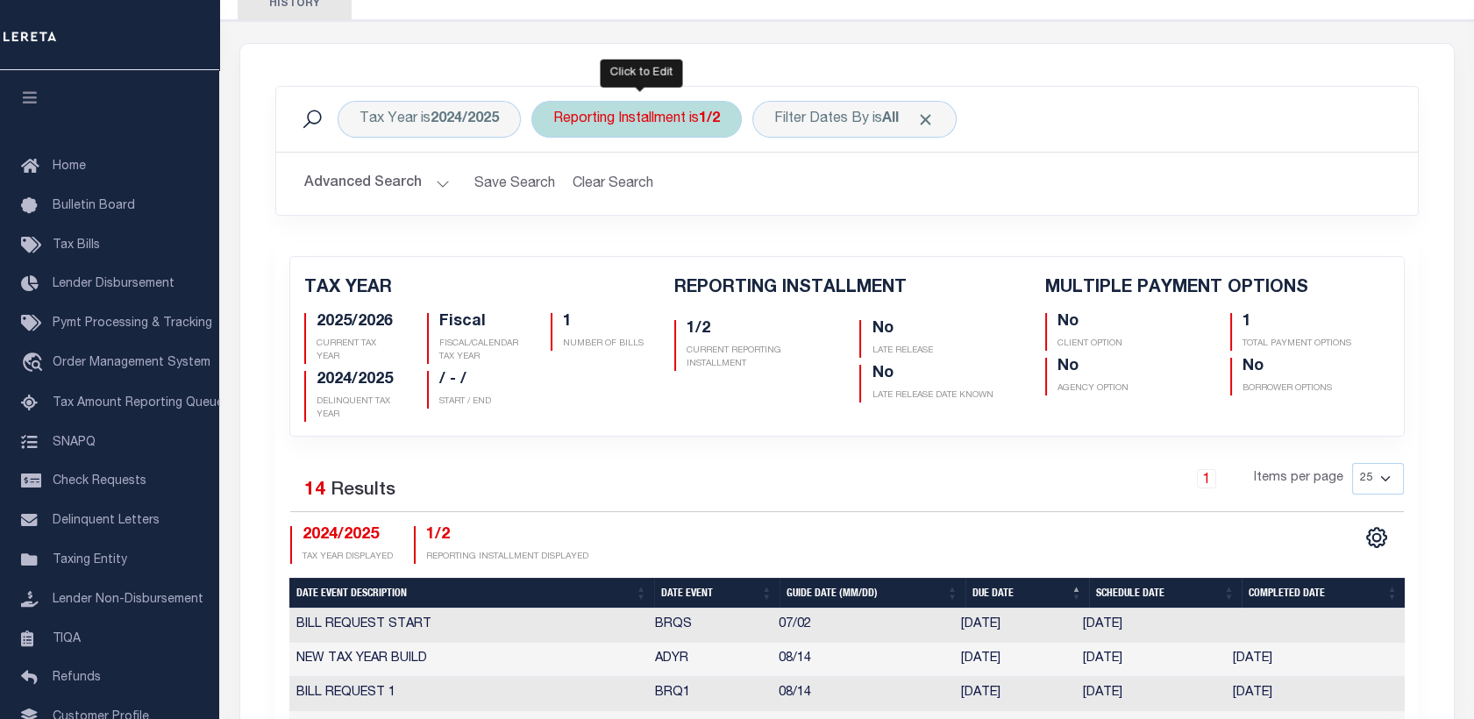
click at [652, 120] on div "Reporting Installment is 1/2" at bounding box center [636, 119] width 210 height 37
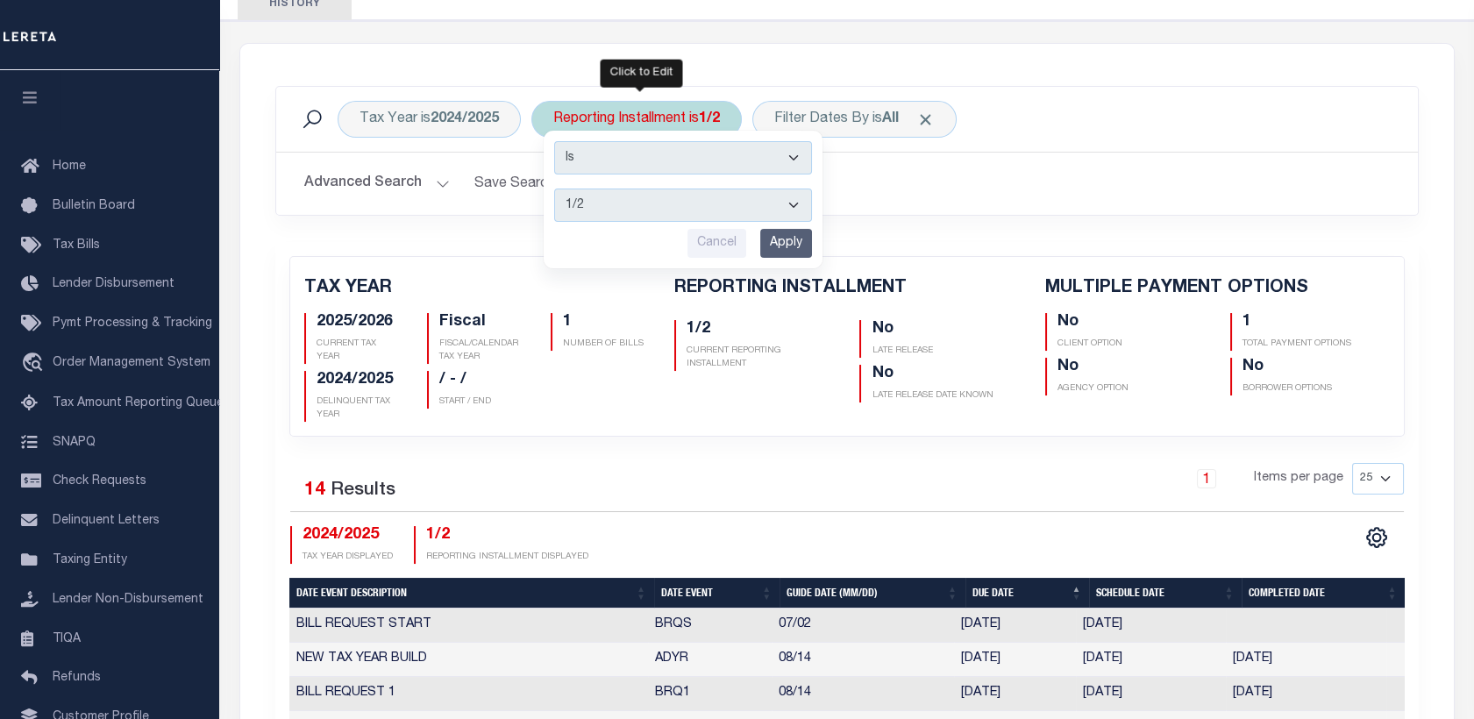
click at [675, 205] on select "1/2 2/2" at bounding box center [683, 204] width 258 height 33
select select "2/2"
click at [554, 188] on select "1/2 2/2" at bounding box center [683, 204] width 258 height 33
click at [782, 252] on input "Apply" at bounding box center [786, 243] width 52 height 29
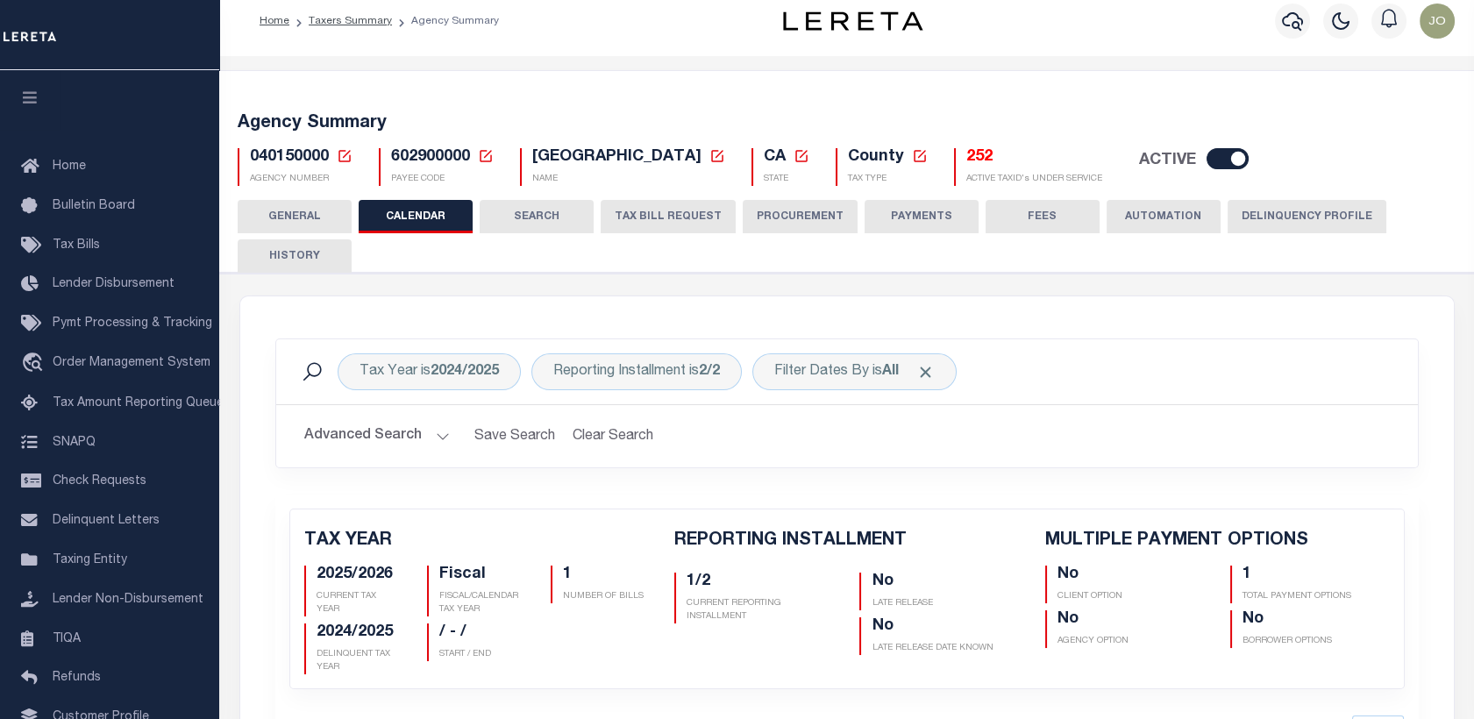
scroll to position [10, 0]
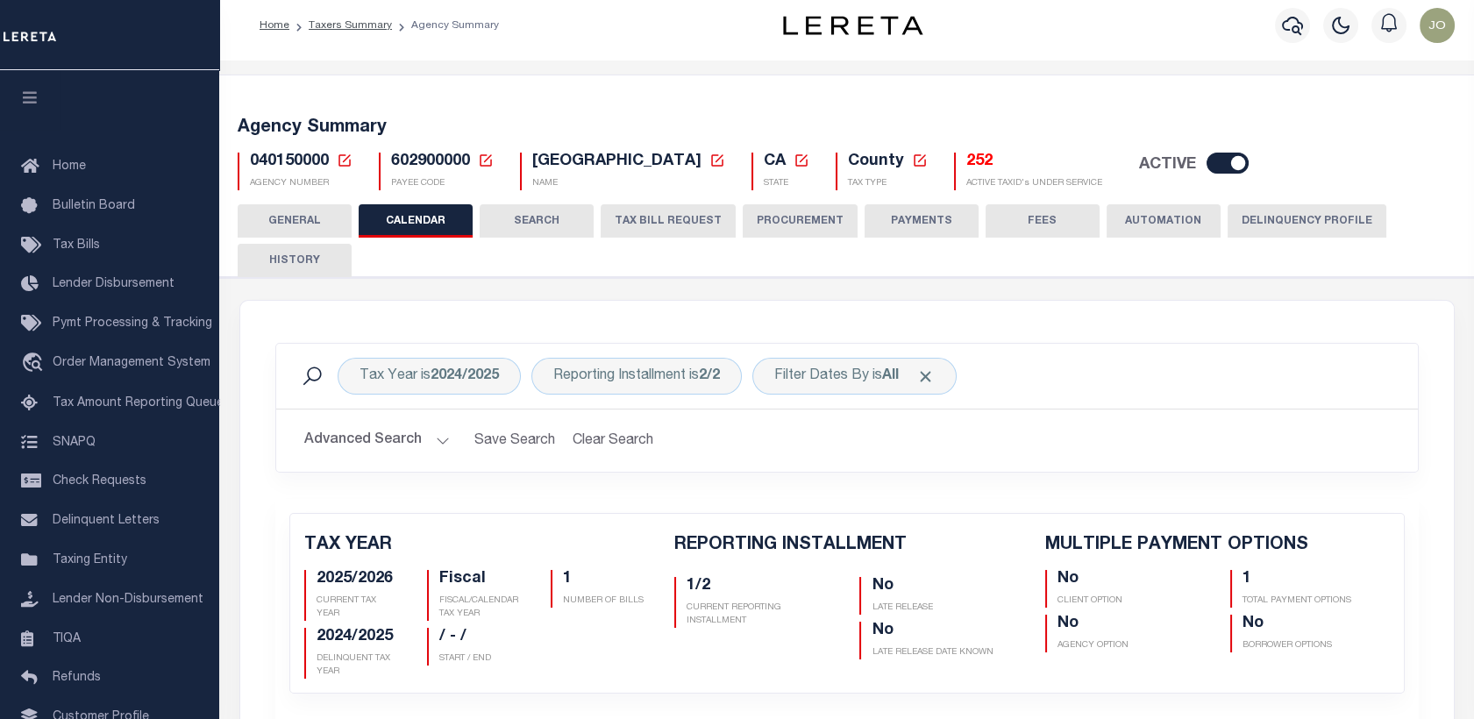
click at [339, 158] on icon at bounding box center [345, 161] width 16 height 16
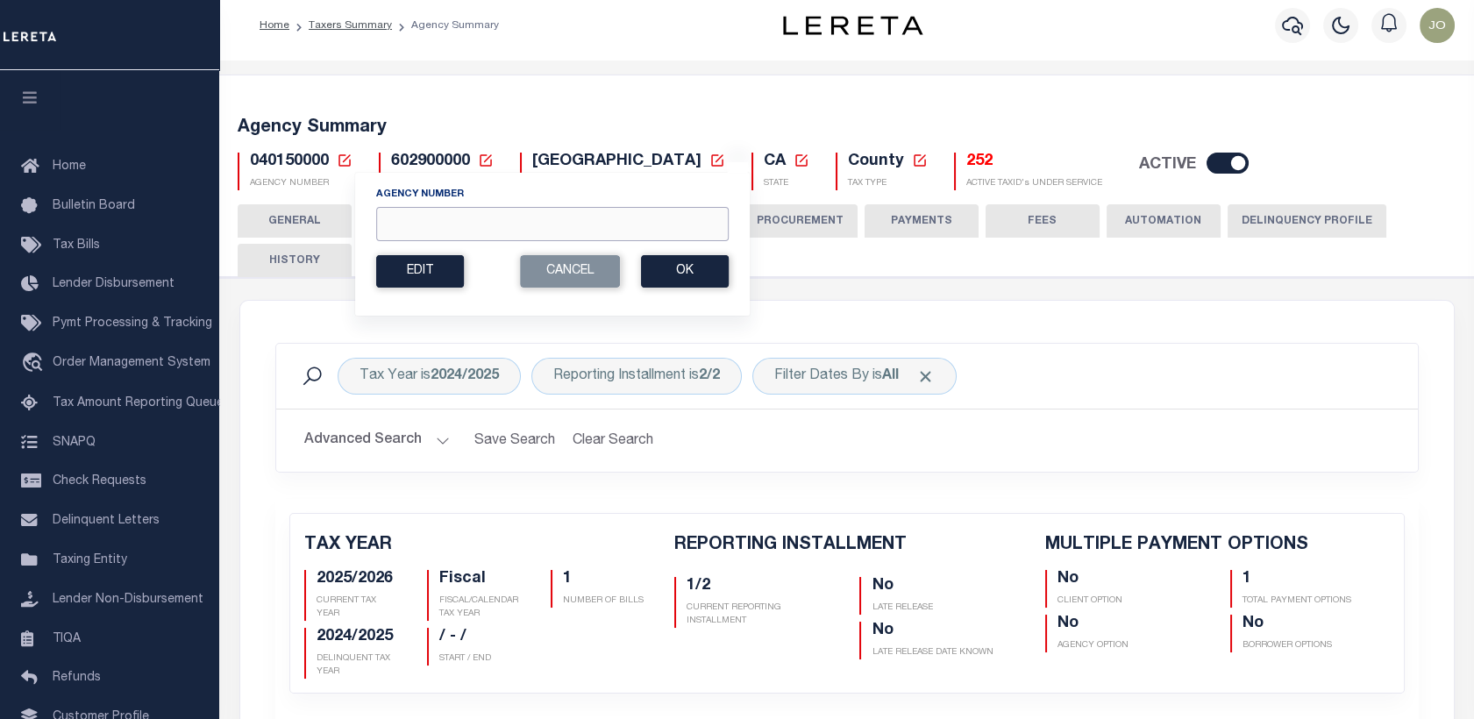
click at [410, 219] on input "Agency Number" at bounding box center [552, 224] width 352 height 34
paste input "030580000"
type input "030580000"
click at [668, 270] on button "Ok" at bounding box center [685, 271] width 88 height 32
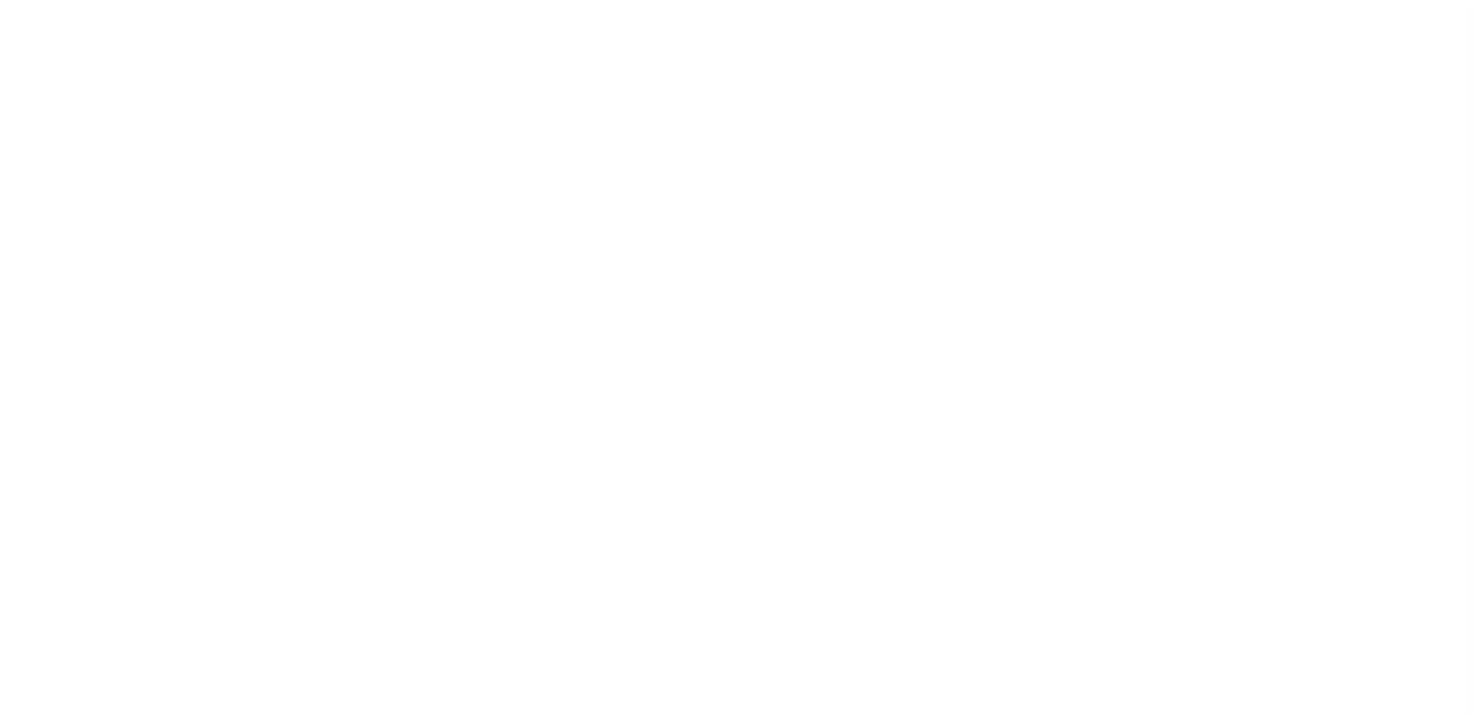
checkbox input "false"
type input "1"
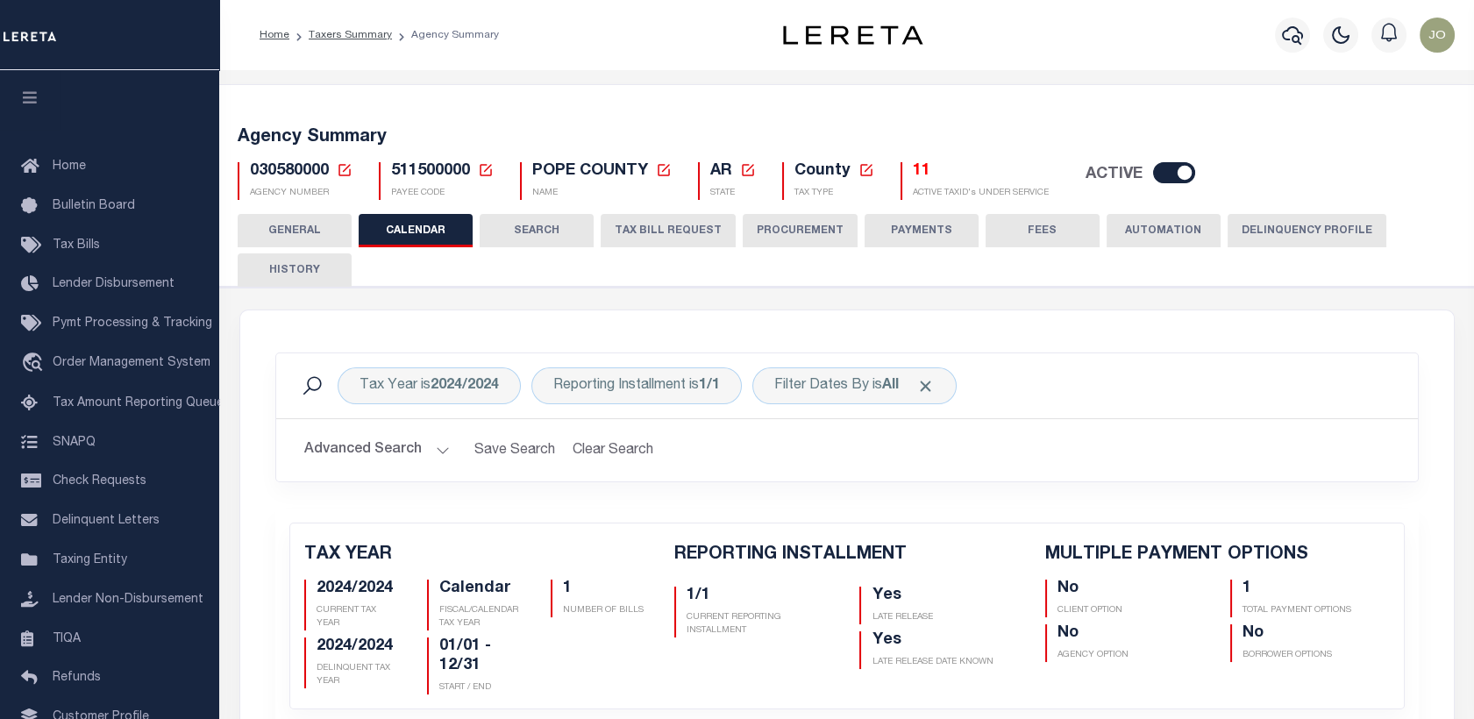
click at [337, 163] on icon at bounding box center [345, 170] width 16 height 16
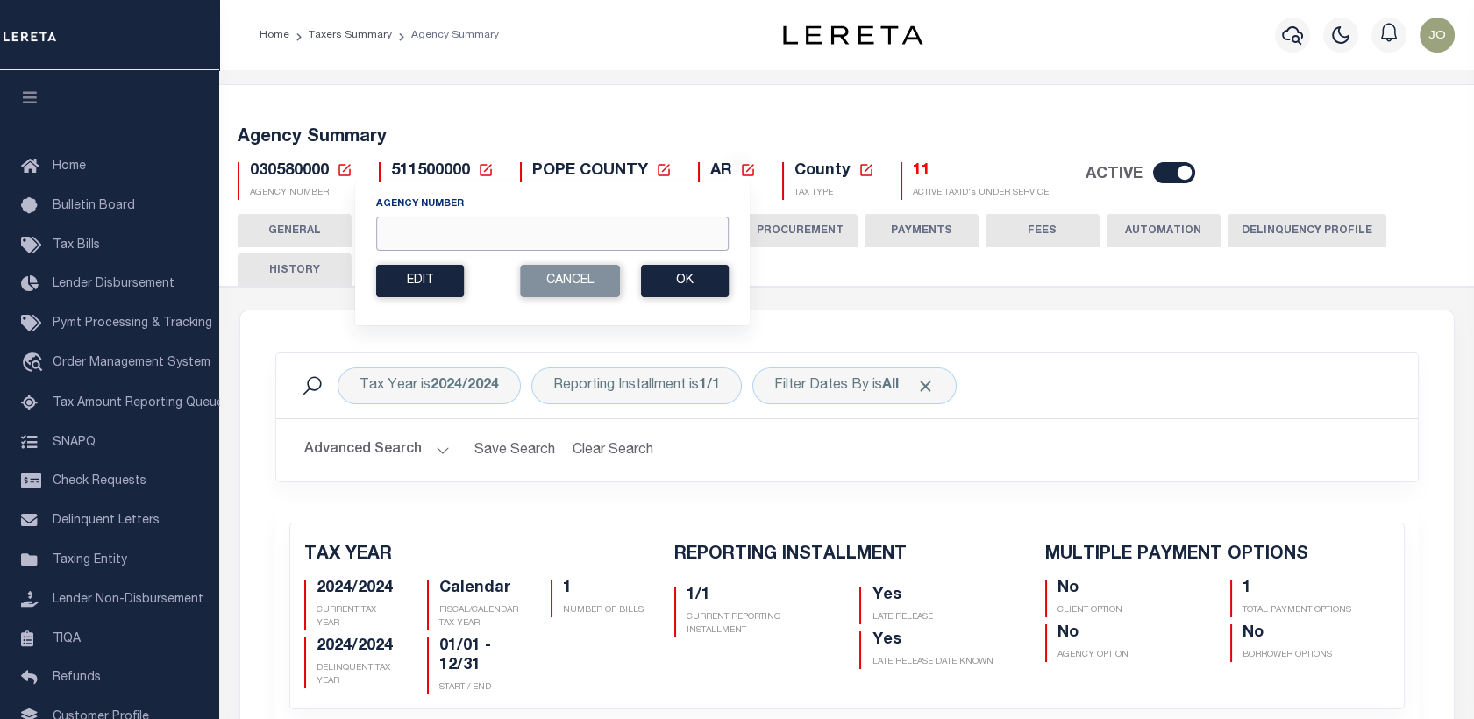
click at [487, 228] on input "Agency Number" at bounding box center [552, 234] width 352 height 34
paste input "340300000"
type input "340300000"
click at [664, 270] on button "Ok" at bounding box center [685, 281] width 88 height 32
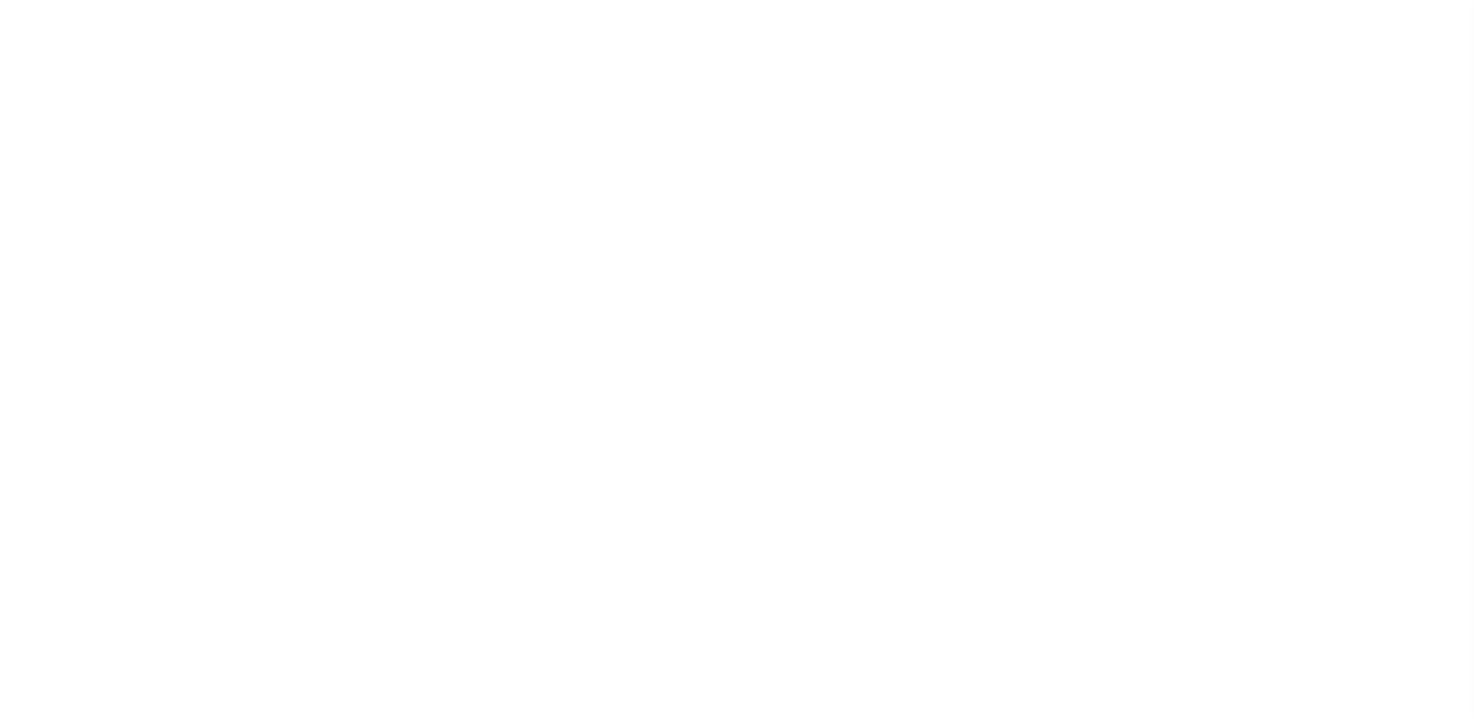
checkbox input "false"
type input "1"
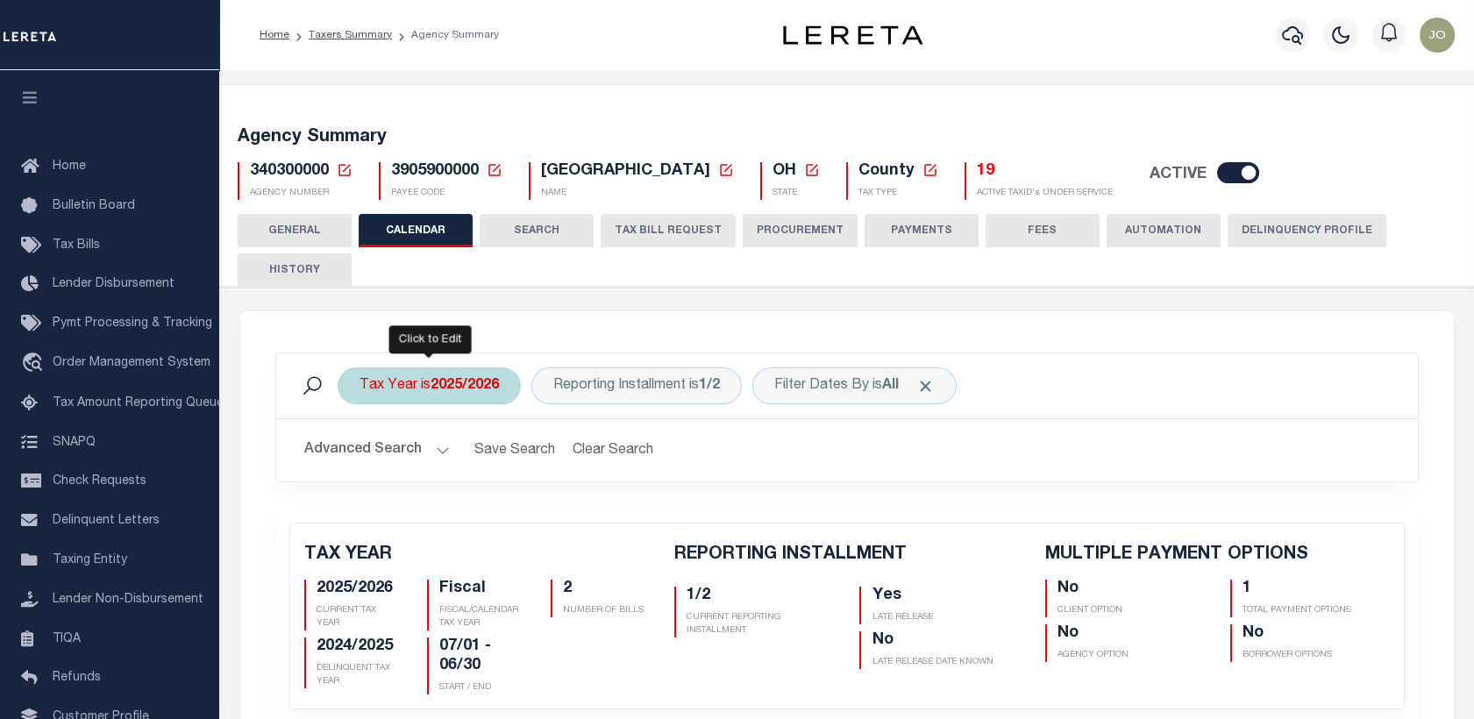
click at [435, 382] on b "2025/2026" at bounding box center [464, 386] width 68 height 14
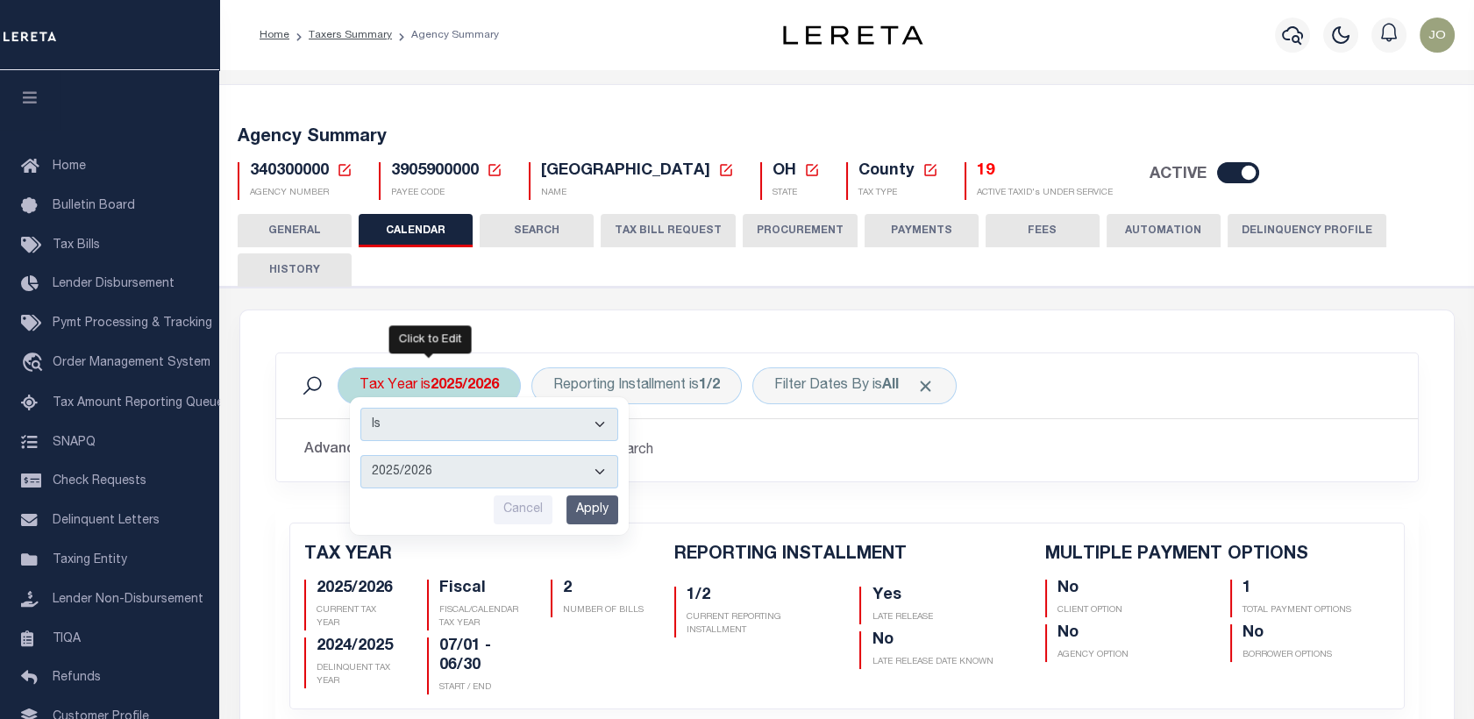
click at [416, 469] on select "2025/2026 2024/2025 2023/2024 2022/2023 2021/2022 2020/2021 2019/2020 2018/2019…" at bounding box center [489, 471] width 258 height 33
select select "2024/2025"
click at [360, 455] on select "2025/2026 2024/2025 2023/2024 2022/2023 2021/2022 2020/2021 2019/2020 2018/2019…" at bounding box center [489, 471] width 258 height 33
click at [589, 508] on input "Apply" at bounding box center [592, 509] width 52 height 29
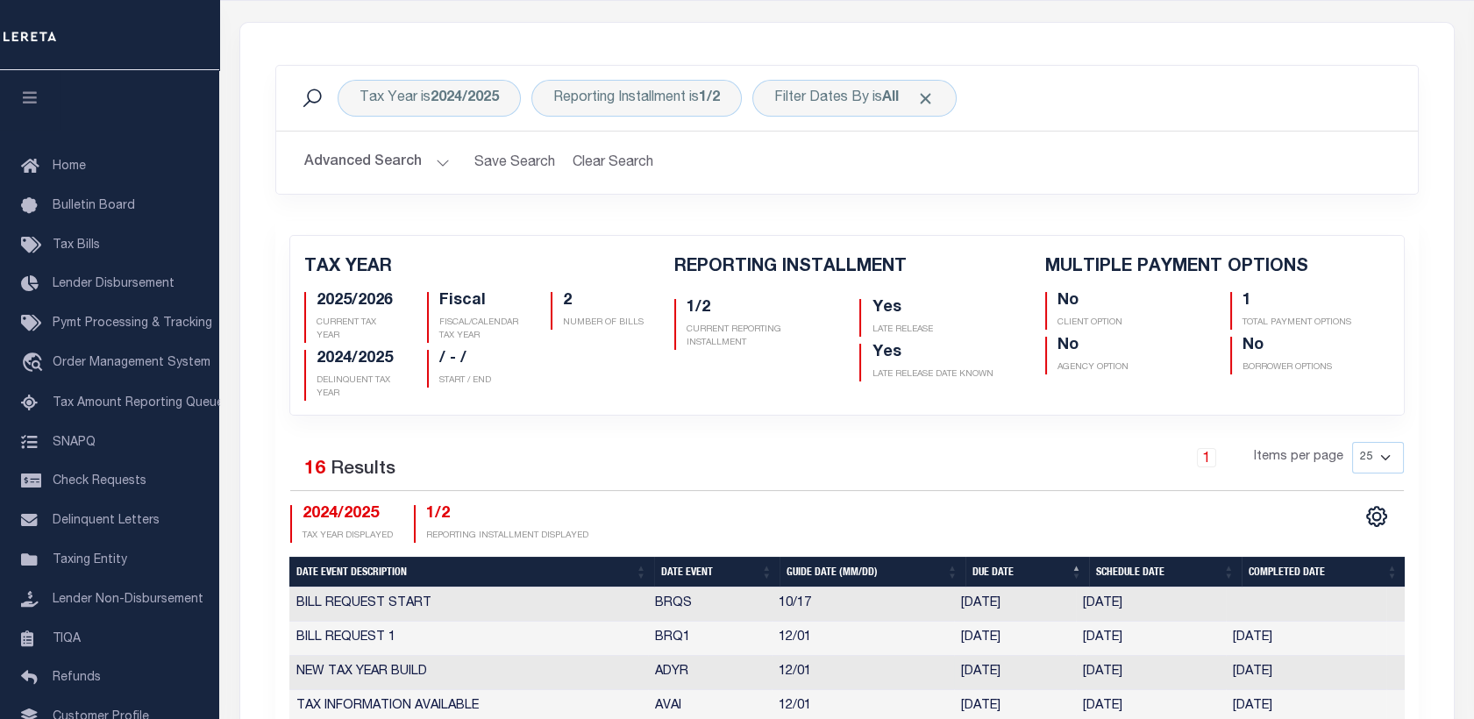
scroll to position [110, 0]
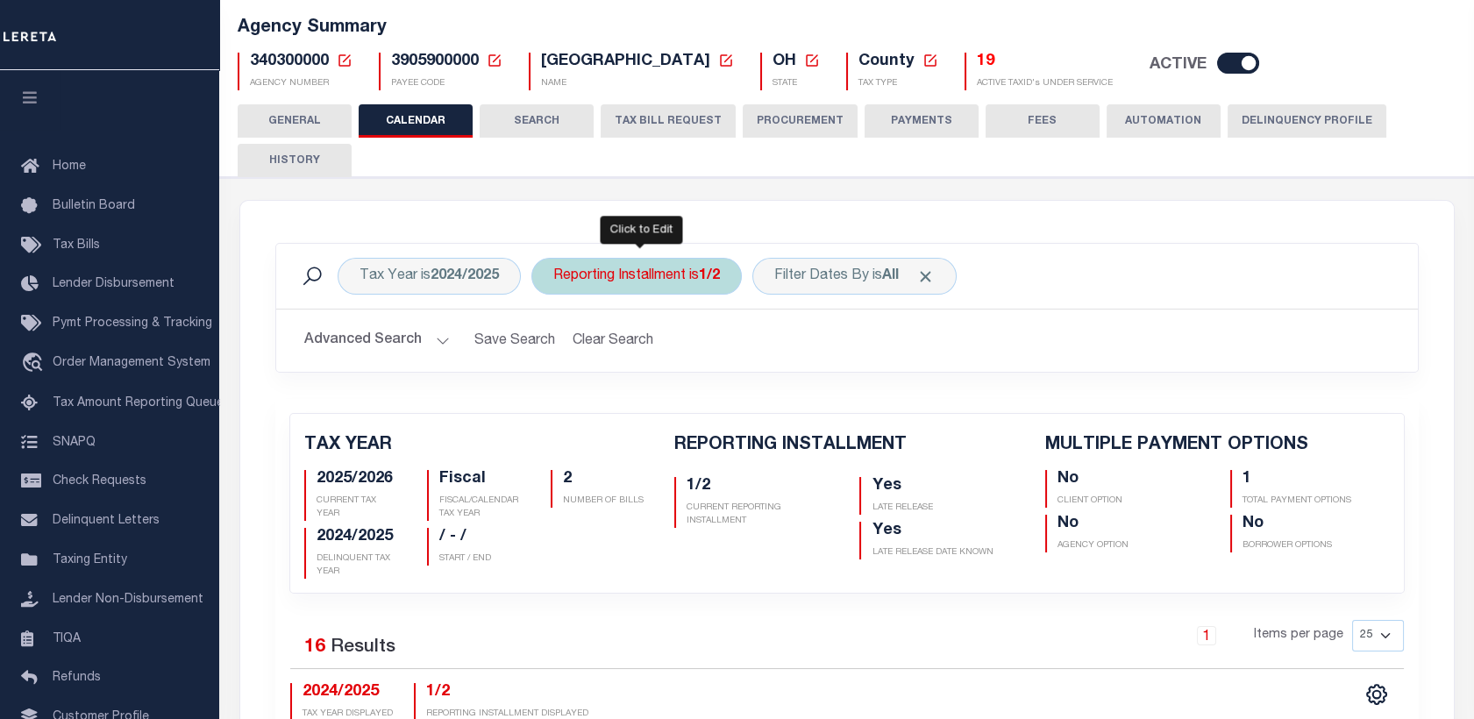
click at [645, 273] on div "Reporting Installment is 1/2" at bounding box center [636, 276] width 210 height 37
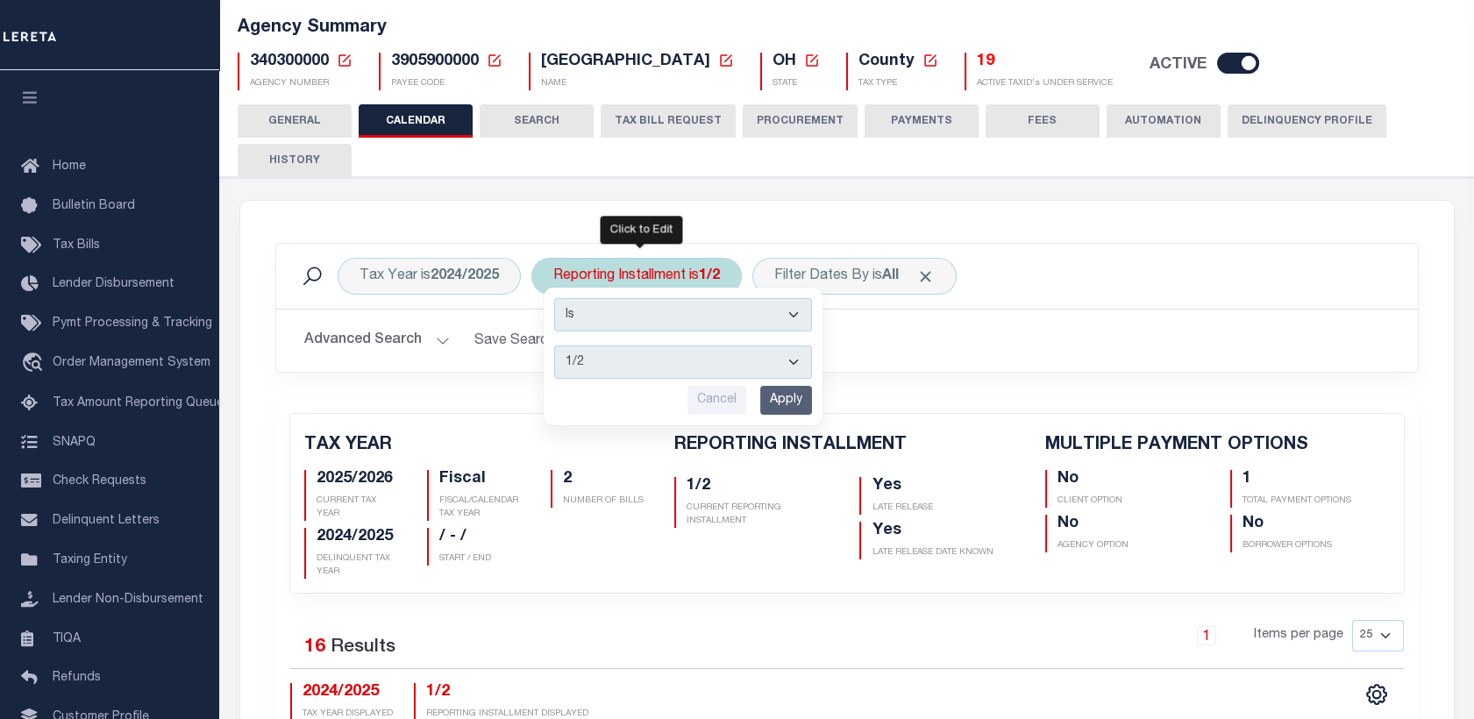
click at [600, 362] on select "1/2 2/2" at bounding box center [683, 361] width 258 height 33
select select "2/2"
click at [554, 345] on select "1/2 2/2" at bounding box center [683, 361] width 258 height 33
click at [770, 396] on input "Apply" at bounding box center [786, 400] width 52 height 29
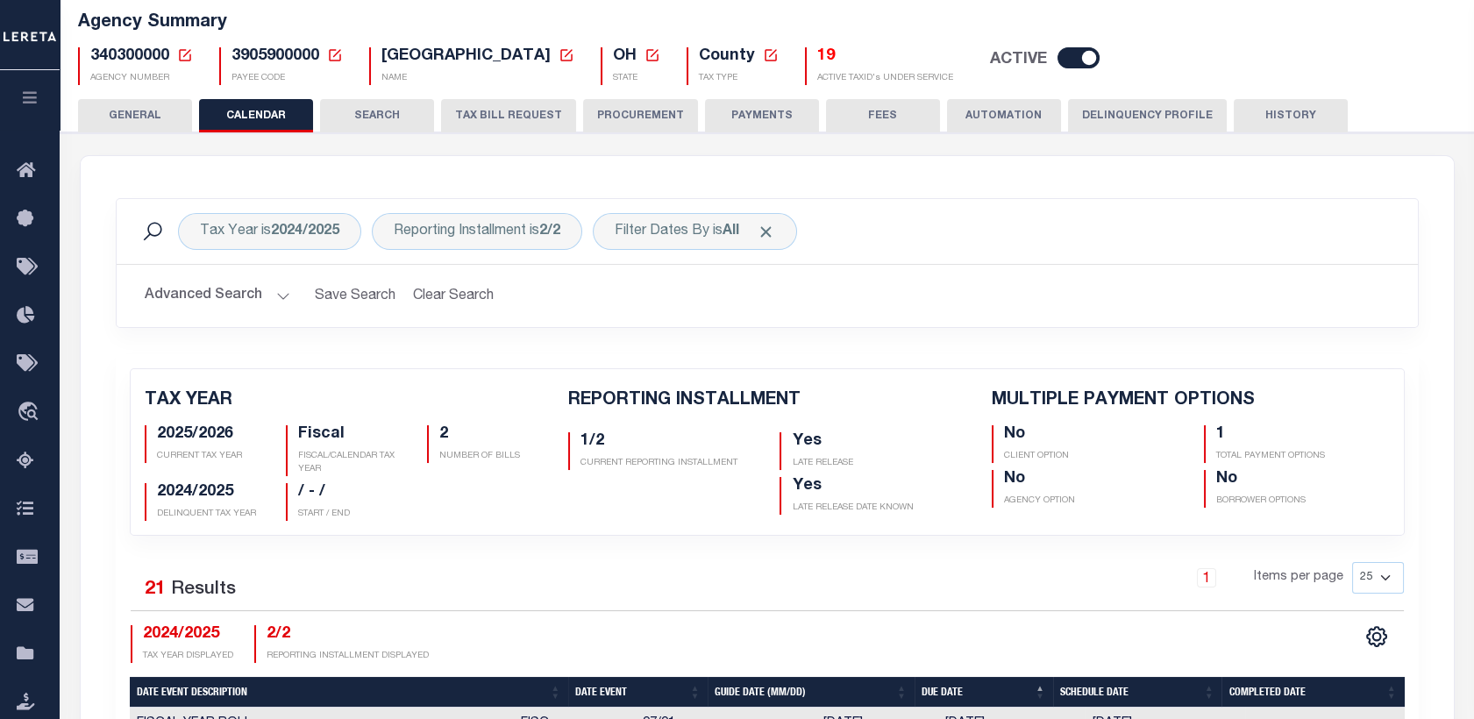
scroll to position [114, 0]
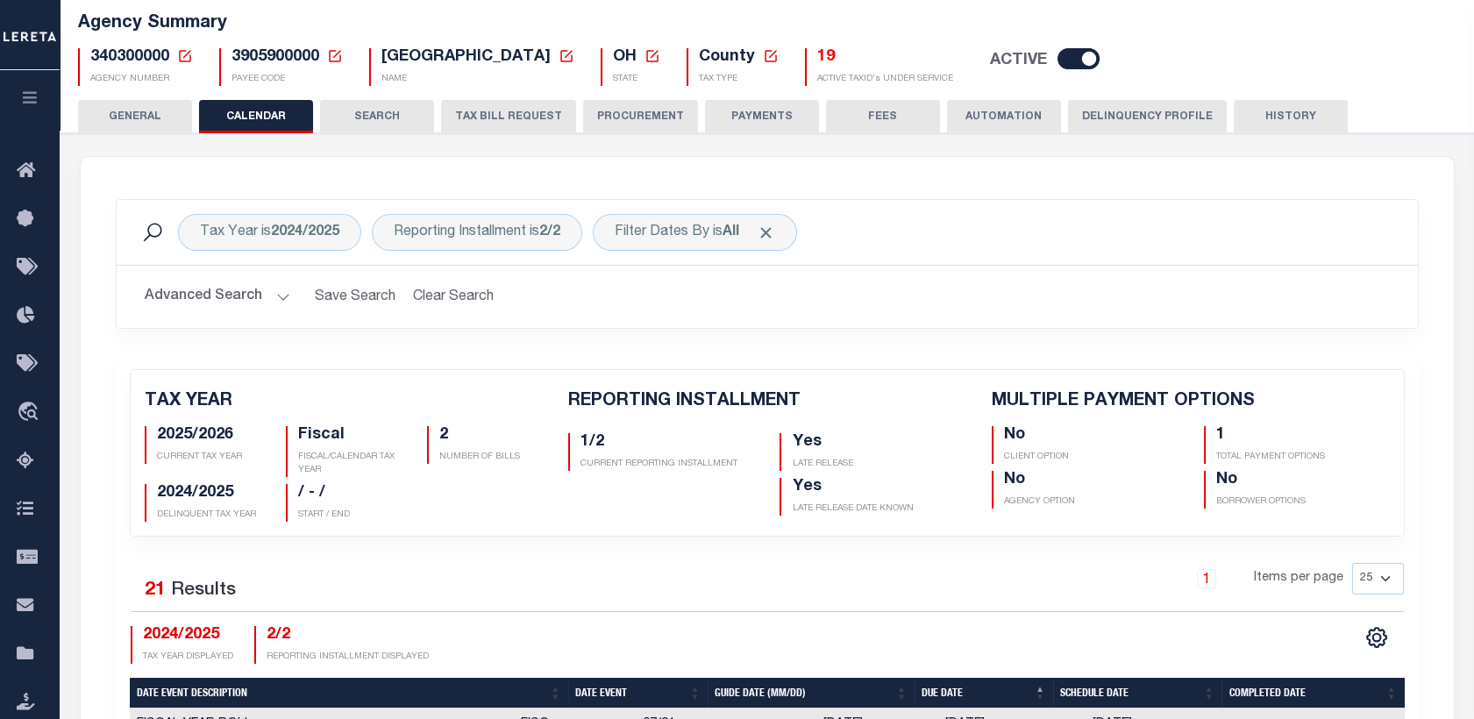
click at [190, 58] on icon at bounding box center [185, 56] width 16 height 16
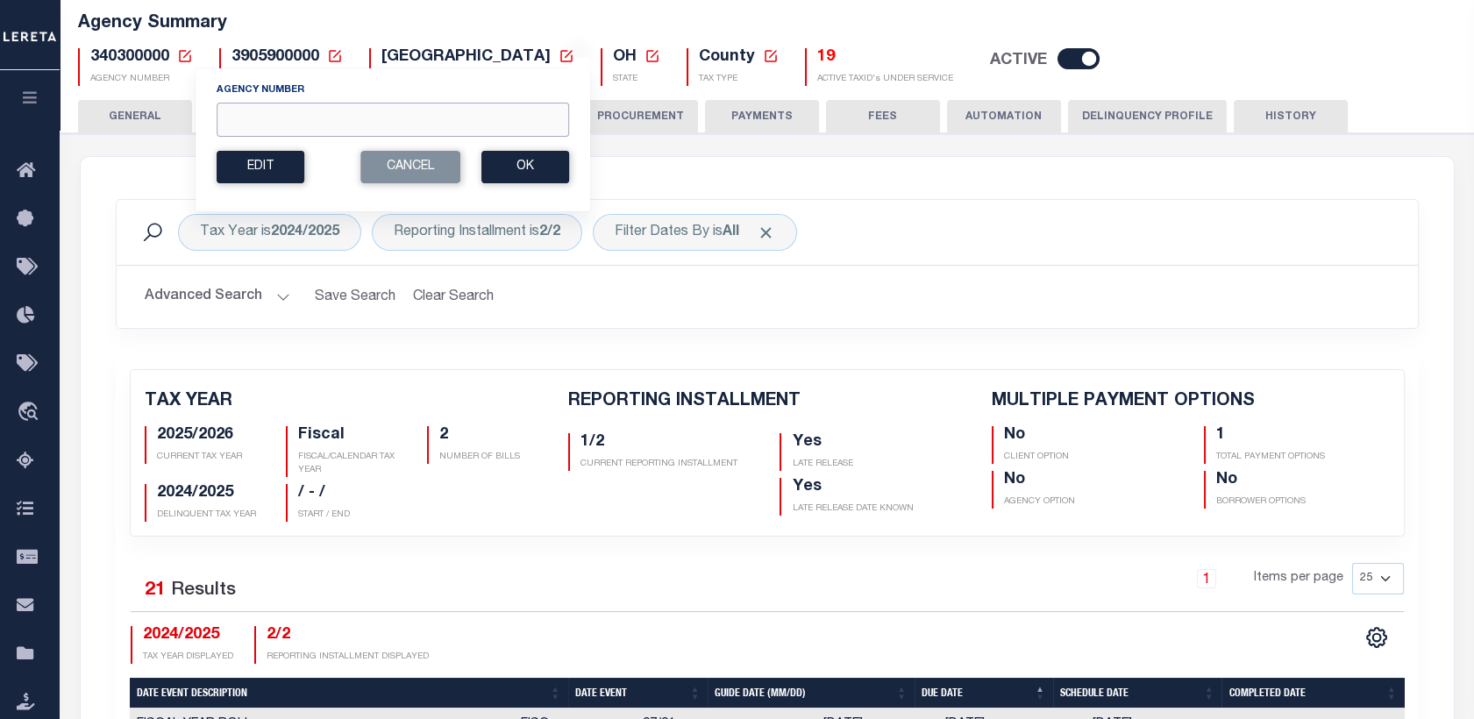
click at [270, 114] on input "Agency Number" at bounding box center [393, 120] width 352 height 34
paste input "340390000"
type input "340390000"
click at [543, 170] on button "Ok" at bounding box center [525, 167] width 88 height 32
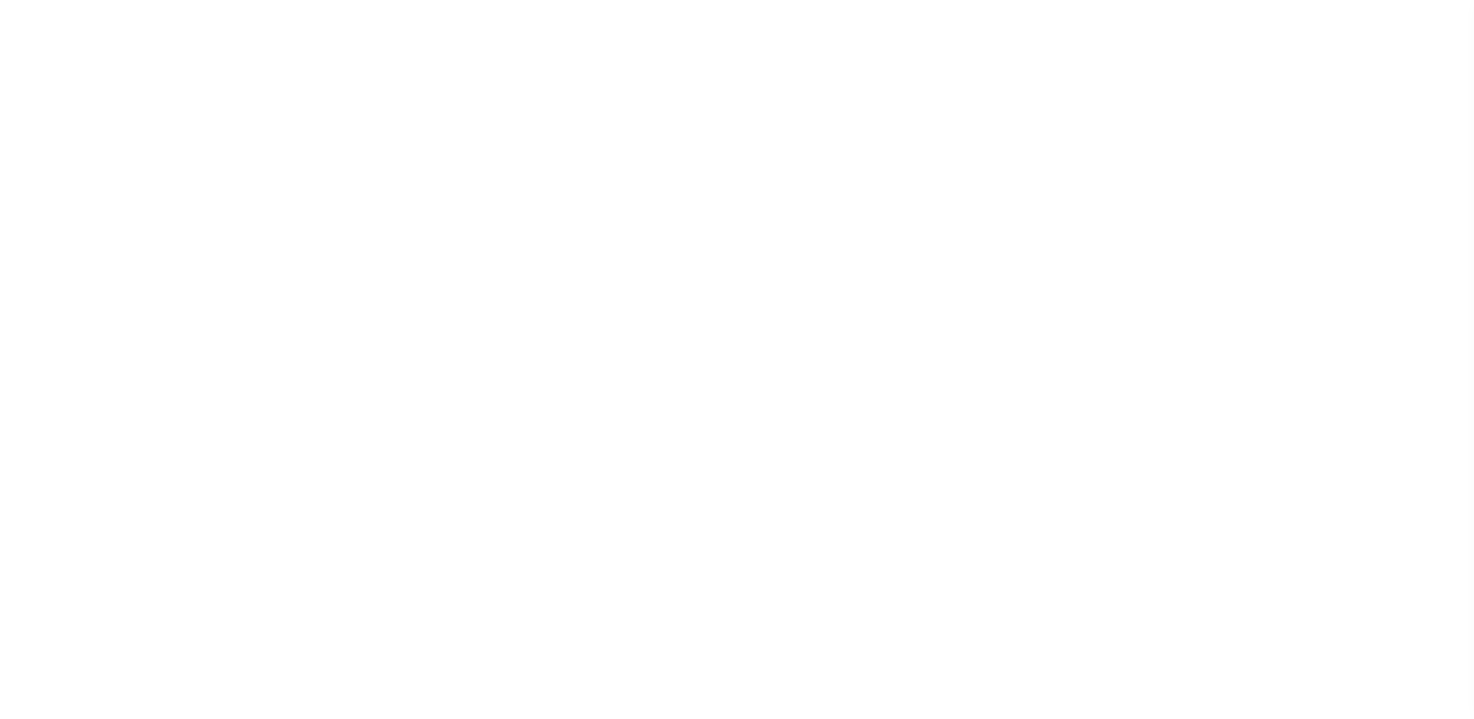
checkbox input "false"
type input "1"
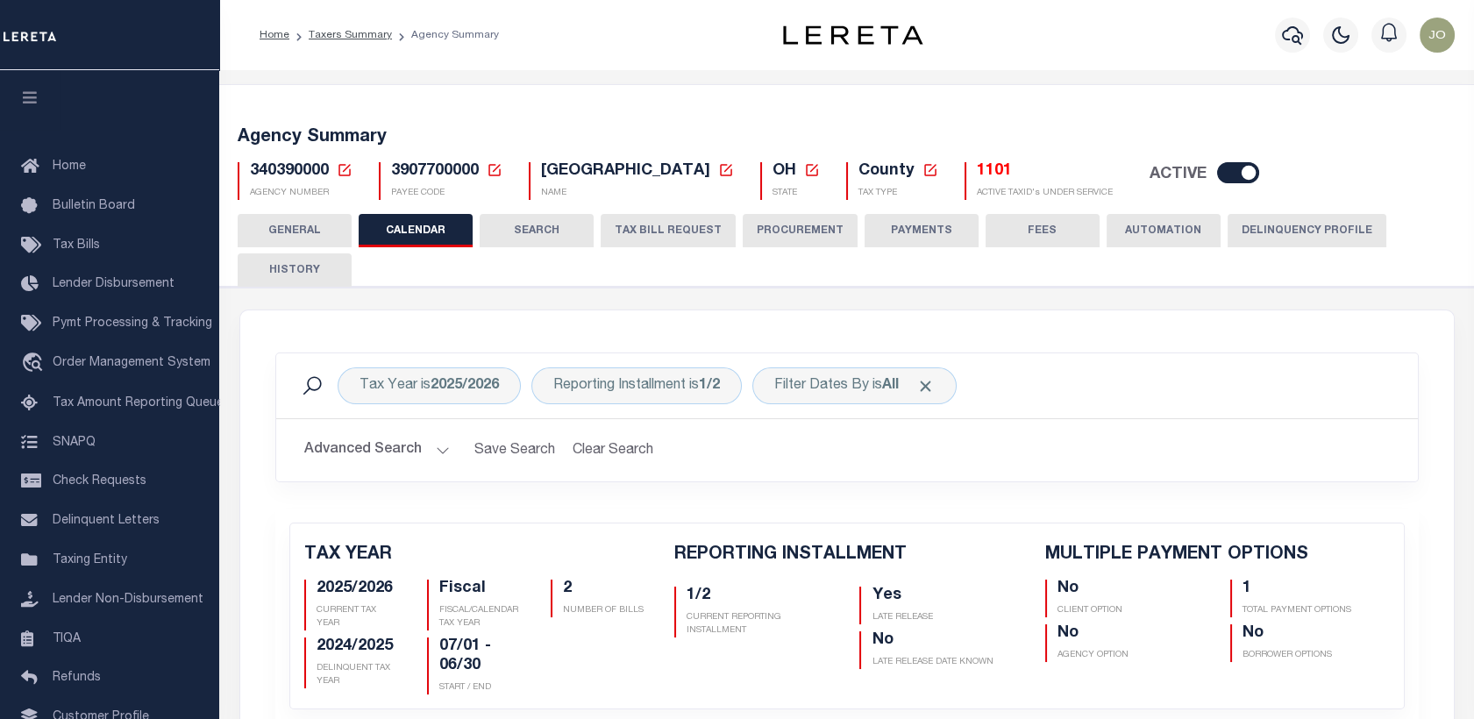
click at [344, 172] on icon at bounding box center [345, 170] width 16 height 16
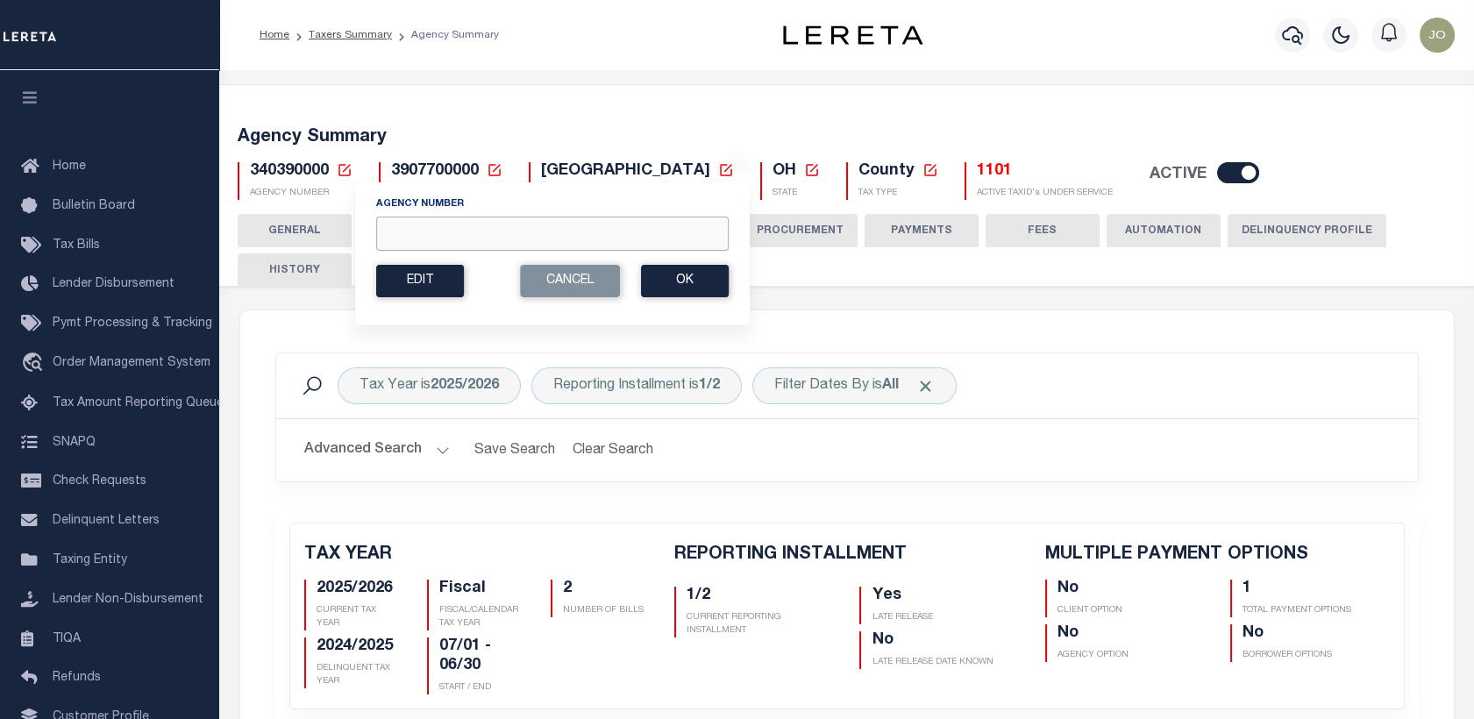
click at [438, 238] on input "Agency Number" at bounding box center [552, 234] width 352 height 34
paste input "340390000"
type input "340390000"
click at [681, 285] on button "Ok" at bounding box center [685, 281] width 88 height 32
click at [709, 128] on h5 "Agency Summary" at bounding box center [847, 137] width 1219 height 21
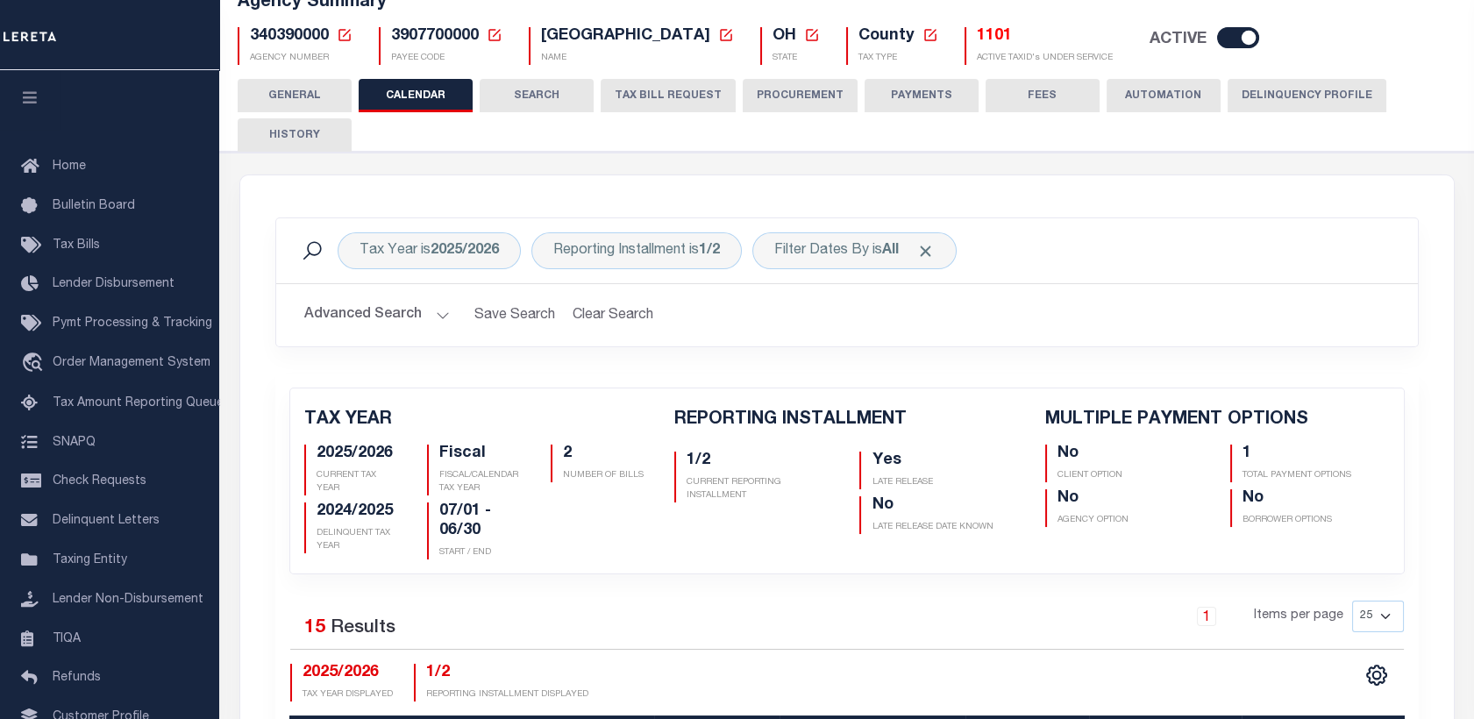
scroll to position [139, 0]
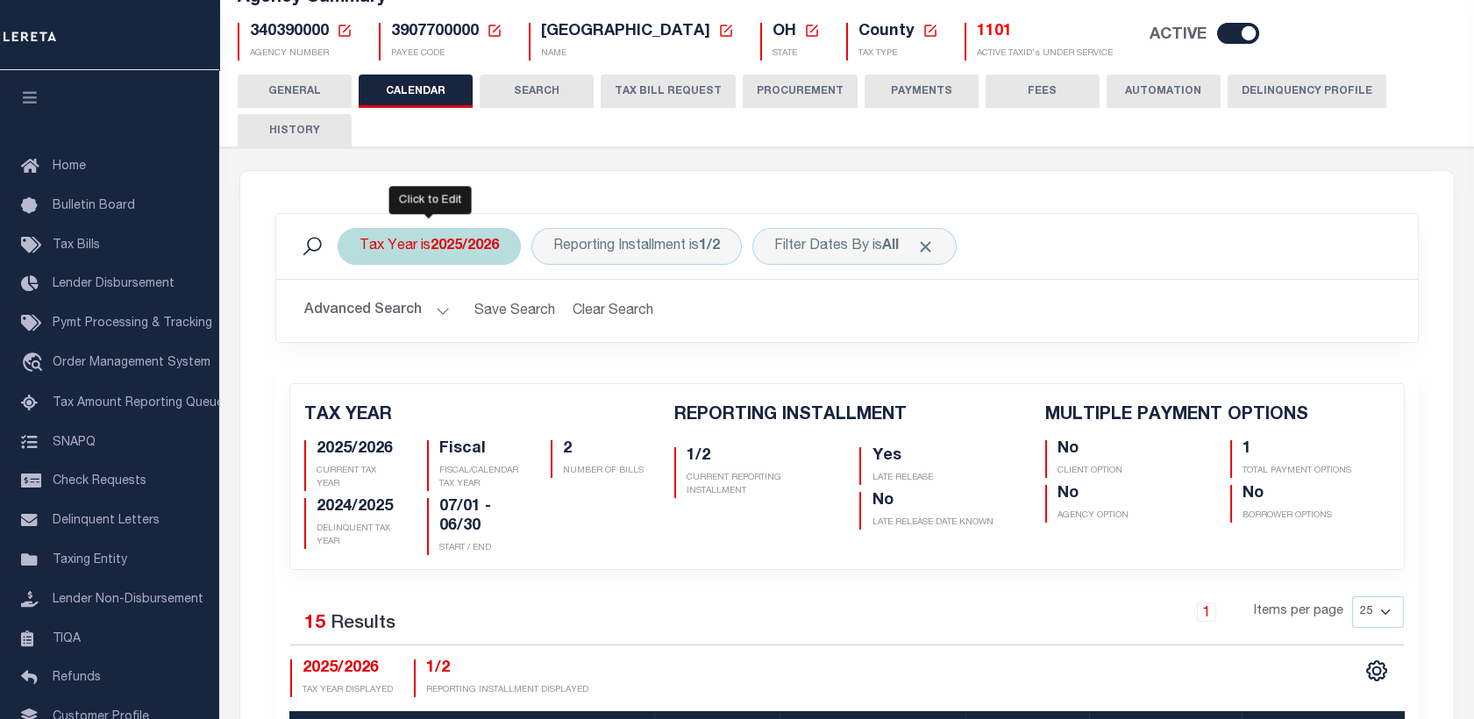
click at [450, 246] on b "2025/2026" at bounding box center [464, 246] width 68 height 14
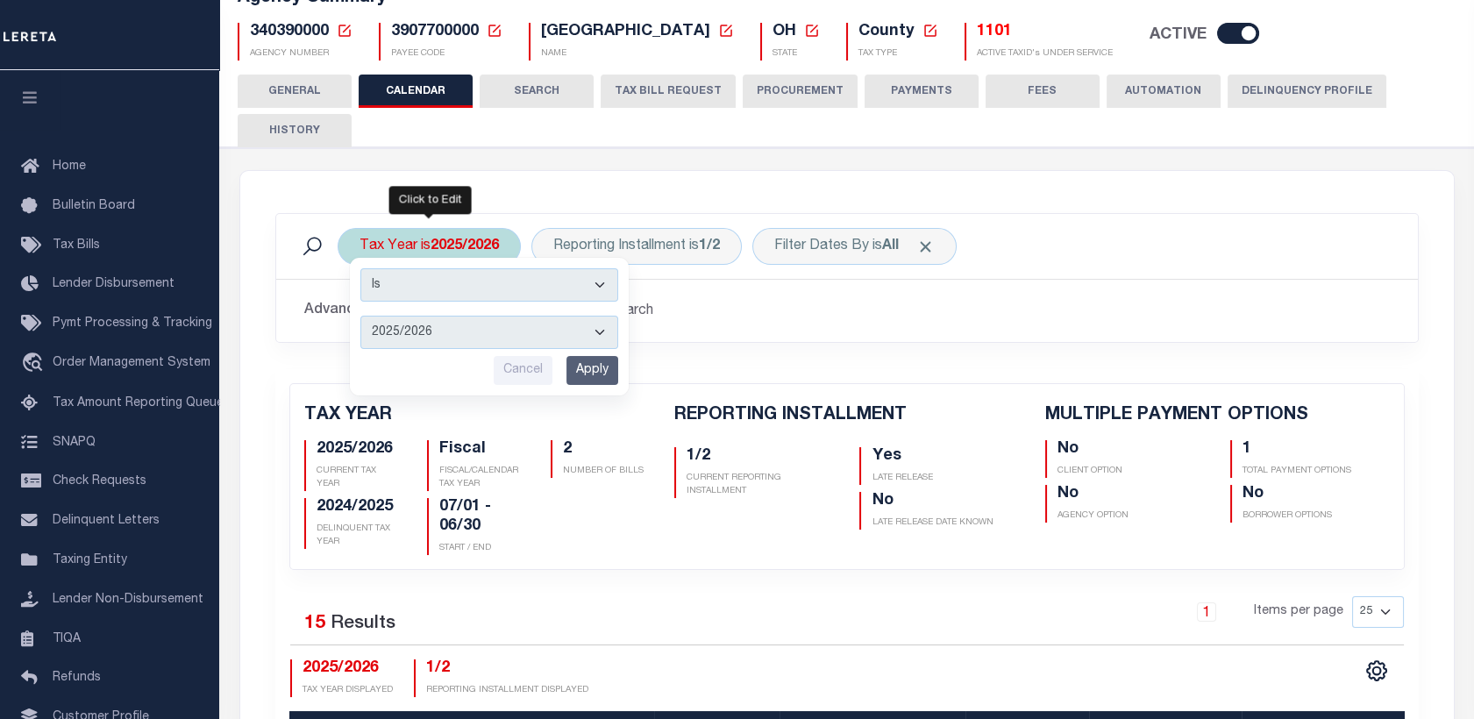
click at [462, 322] on select "2025/2026 2024/2025 2023/2024 2022/2023 2021/2022 2020/2021 2019/2020 2018/2019…" at bounding box center [489, 332] width 258 height 33
select select "2024/2025"
click at [360, 316] on select "2025/2026 2024/2025 2023/2024 2022/2023 2021/2022 2020/2021 2019/2020 2018/2019…" at bounding box center [489, 332] width 258 height 33
click at [585, 379] on input "Apply" at bounding box center [592, 370] width 52 height 29
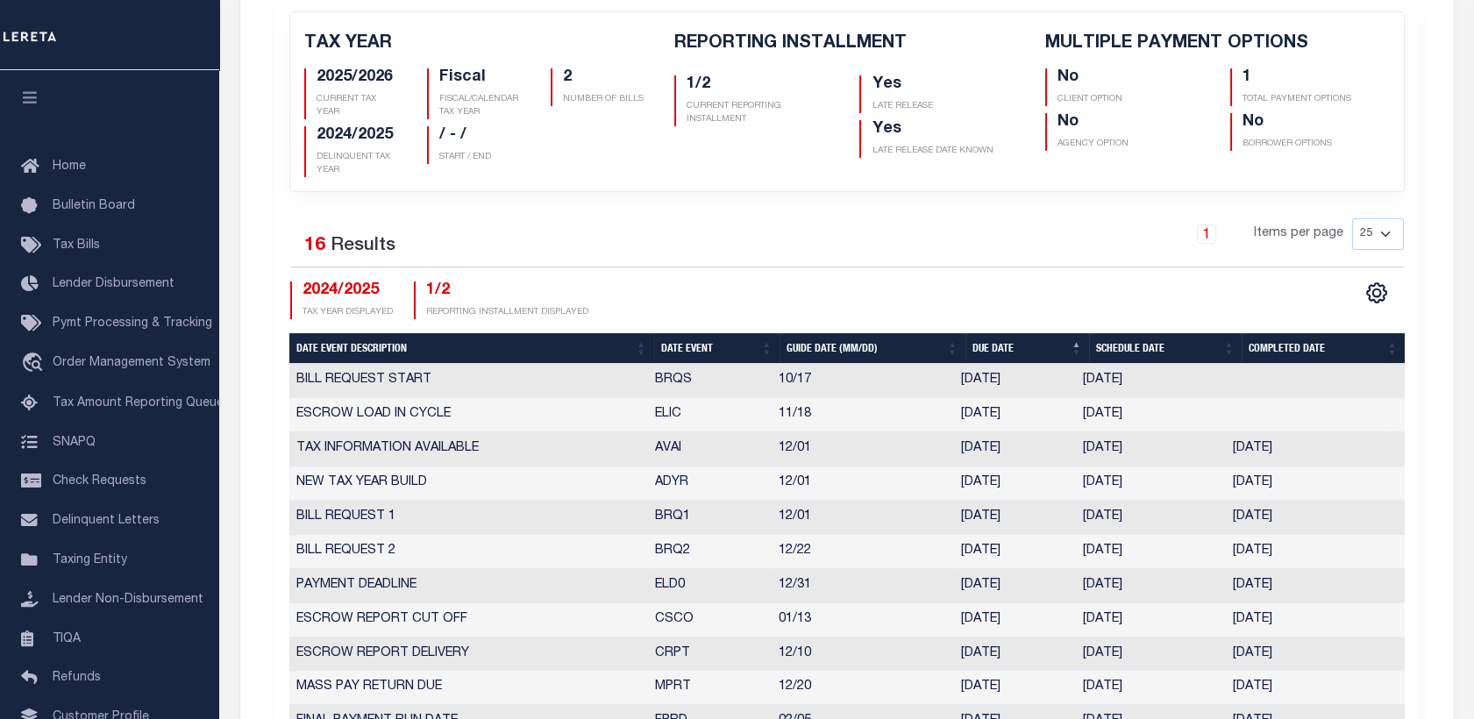
scroll to position [231, 0]
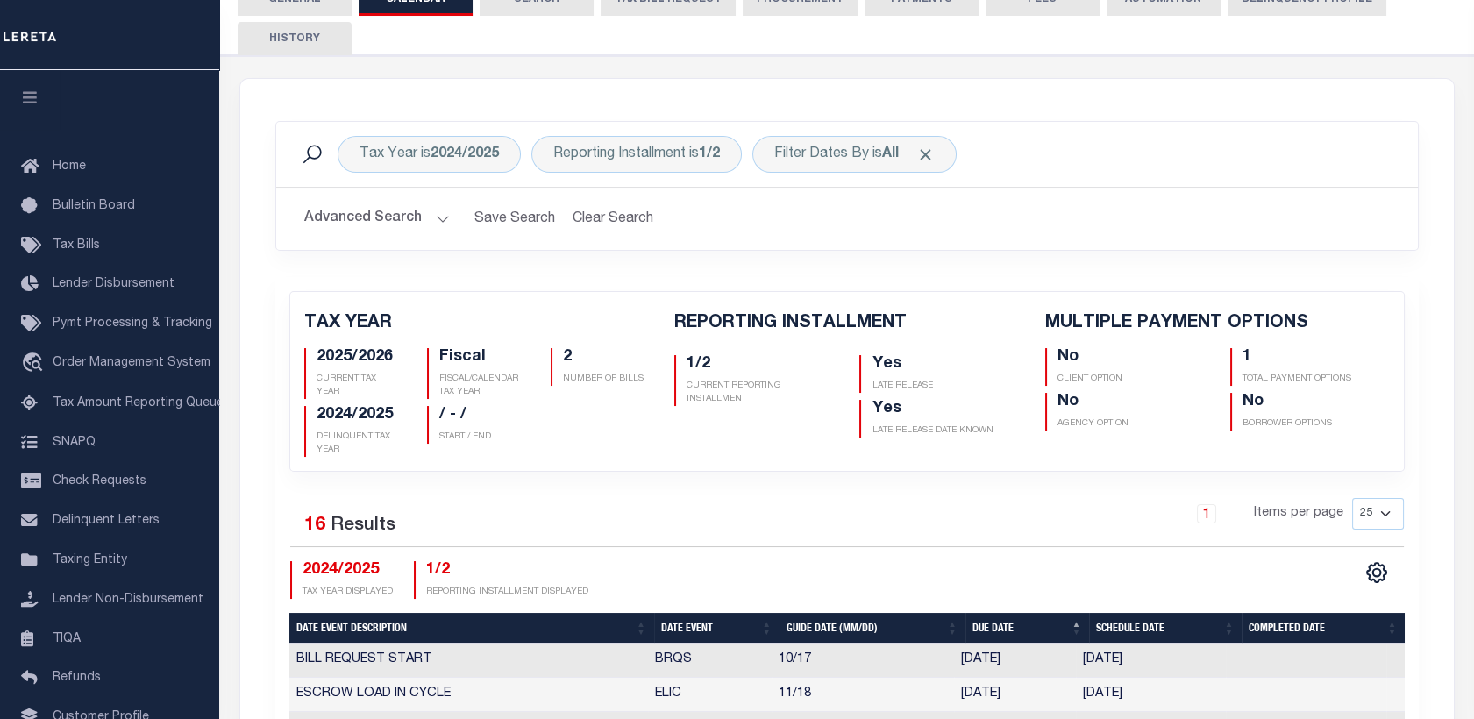
click at [620, 180] on div "Tax Year is 2024/2025 Reporting Installment is 1/2 Filter Dates By is All Search" at bounding box center [846, 154] width 1141 height 65
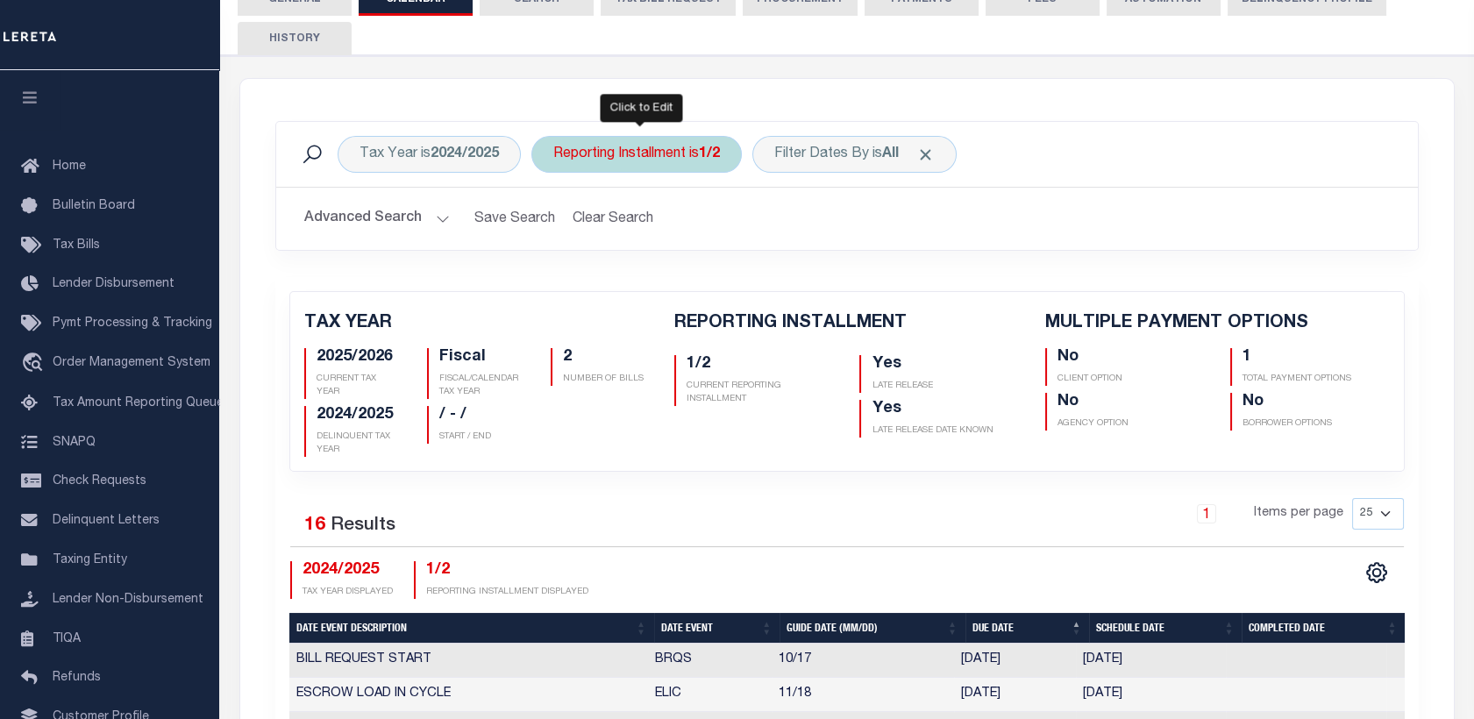
click at [610, 160] on div "Reporting Installment is 1/2" at bounding box center [636, 154] width 210 height 37
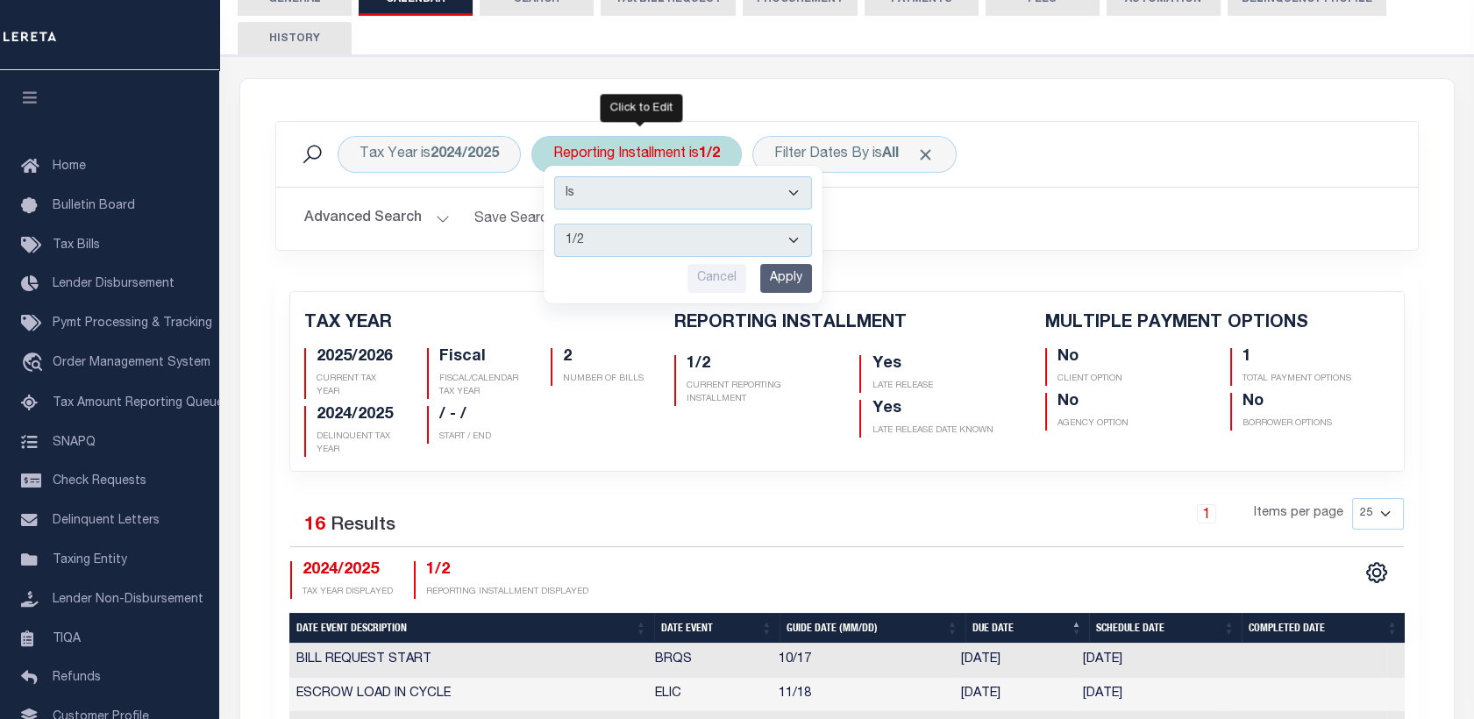
click at [619, 235] on select "1/2 2/2" at bounding box center [683, 240] width 258 height 33
select select "2/2"
click at [554, 224] on select "1/2 2/2" at bounding box center [683, 240] width 258 height 33
click at [789, 288] on input "Apply" at bounding box center [786, 278] width 52 height 29
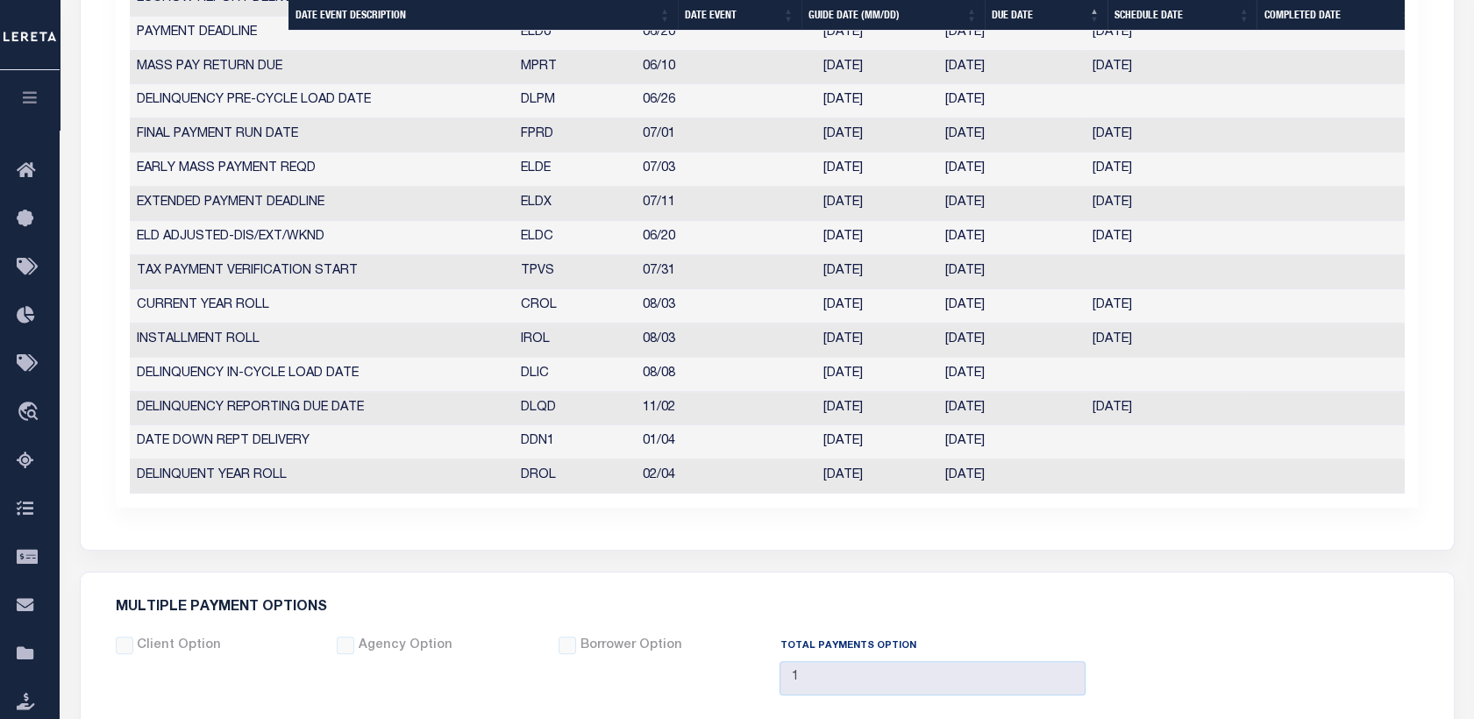
scroll to position [983, 0]
